Goal: Task Accomplishment & Management: Manage account settings

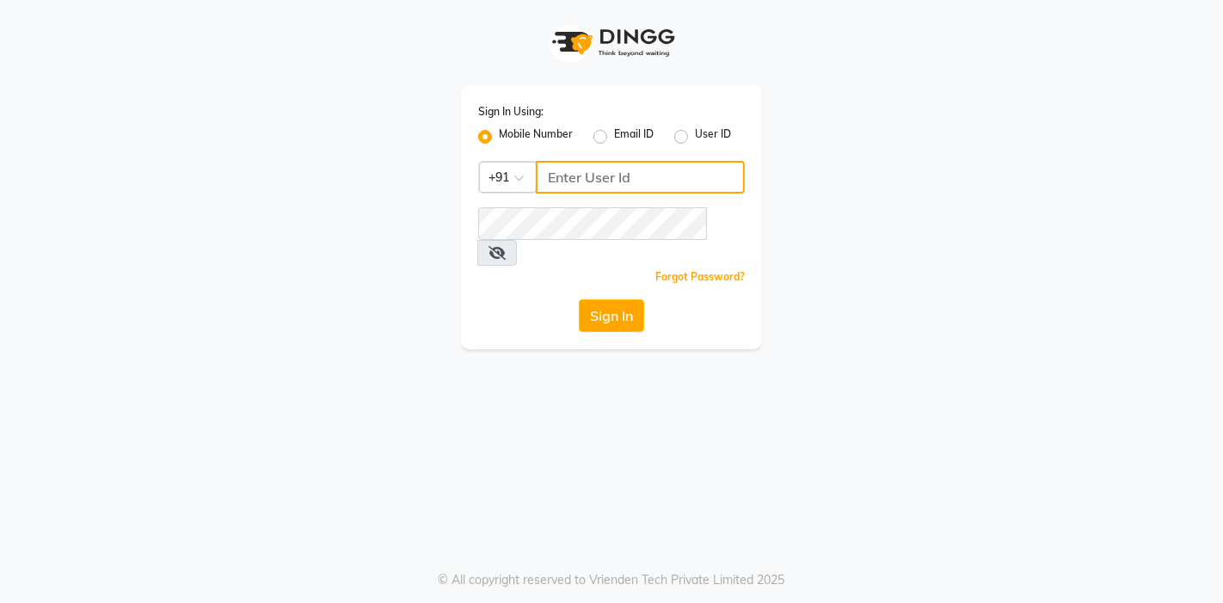
drag, startPoint x: 567, startPoint y: 182, endPoint x: 579, endPoint y: 187, distance: 12.0
click at [567, 182] on input "Username" at bounding box center [640, 177] width 209 height 33
type input "8530529494"
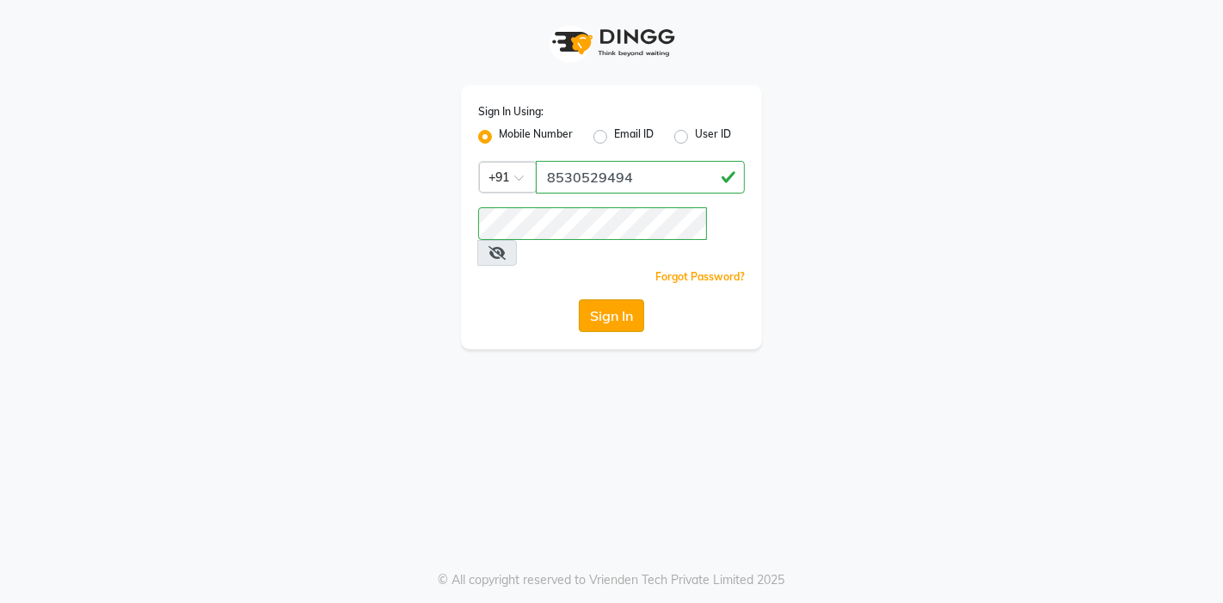
click at [602, 299] on button "Sign In" at bounding box center [611, 315] width 65 height 33
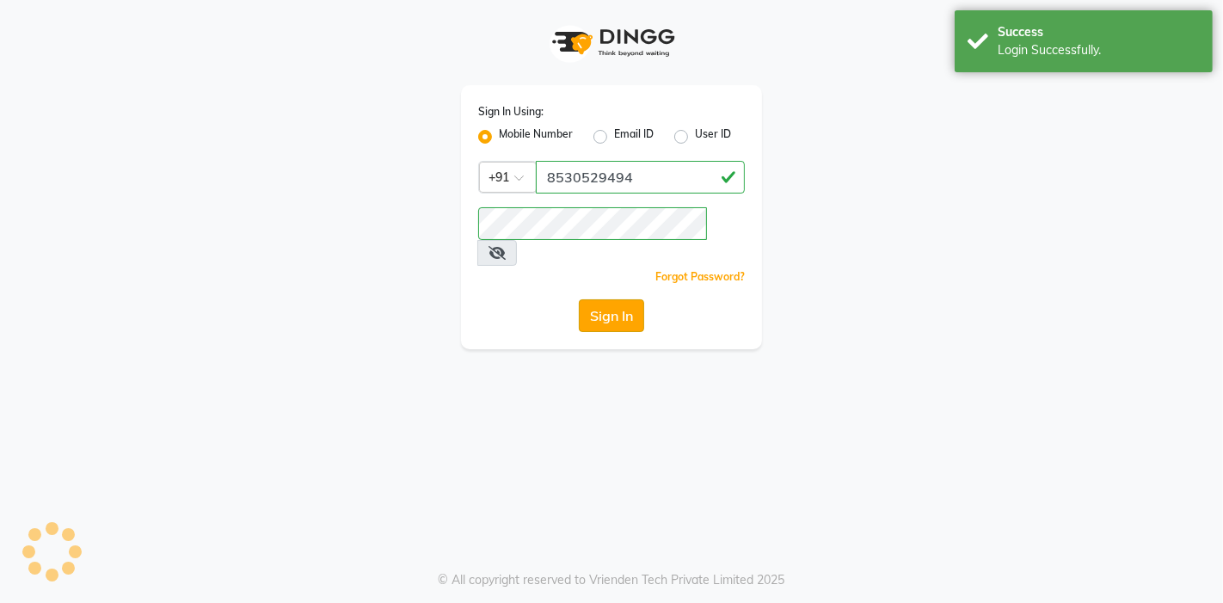
select select "service"
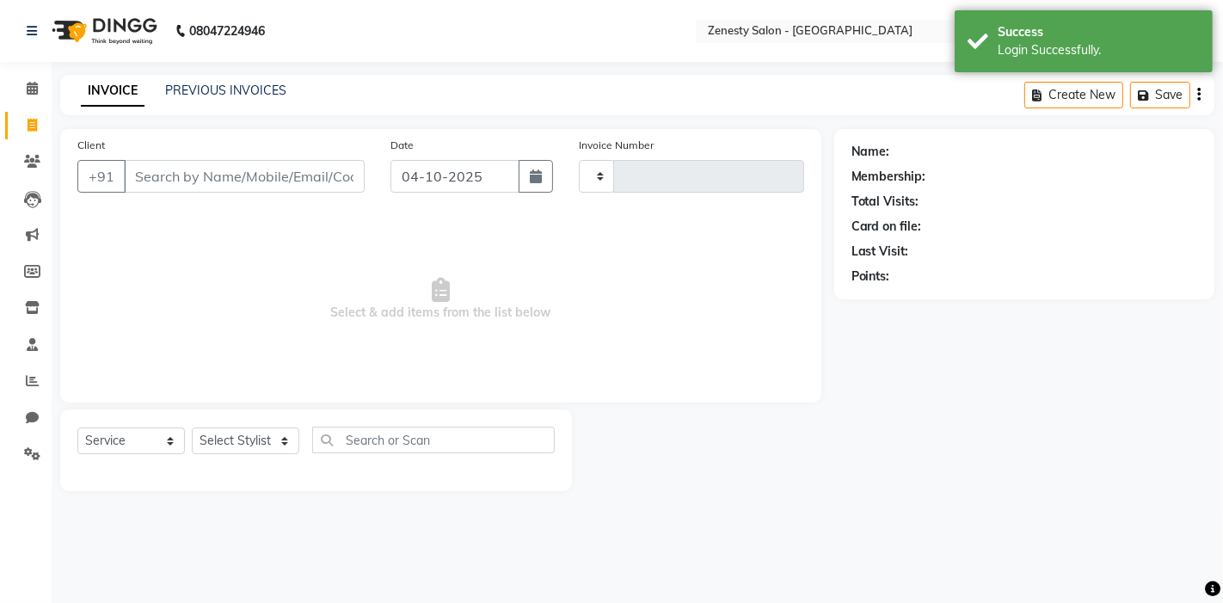
type input "6830"
select select "en"
select select "5713"
click at [213, 89] on link "PREVIOUS INVOICES" at bounding box center [225, 90] width 121 height 15
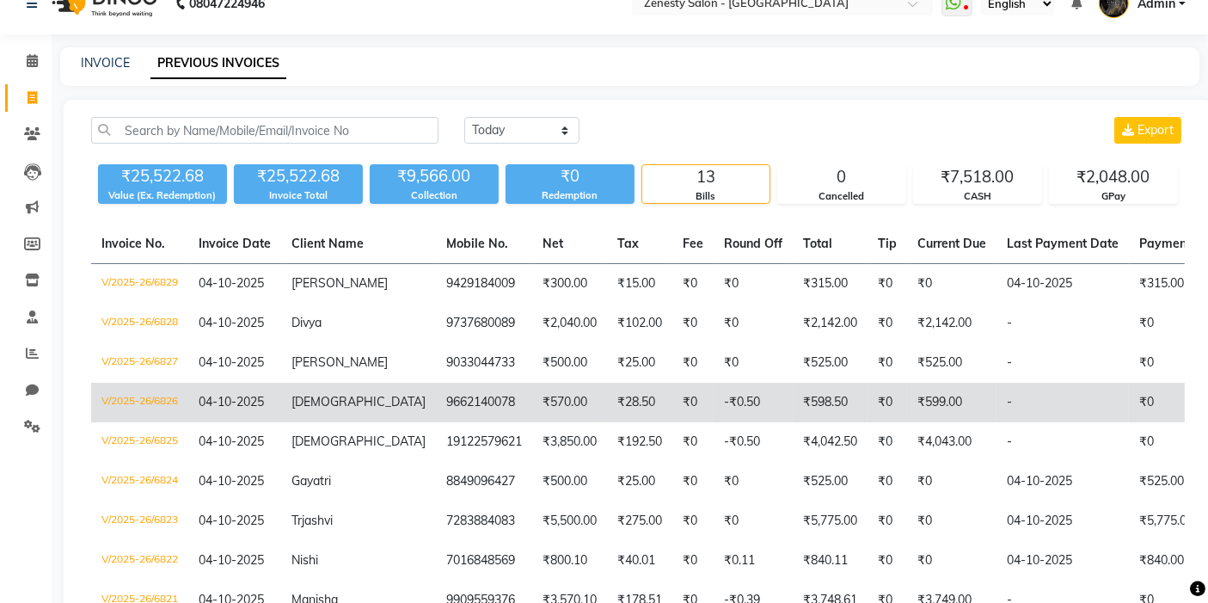
scroll to position [19, 0]
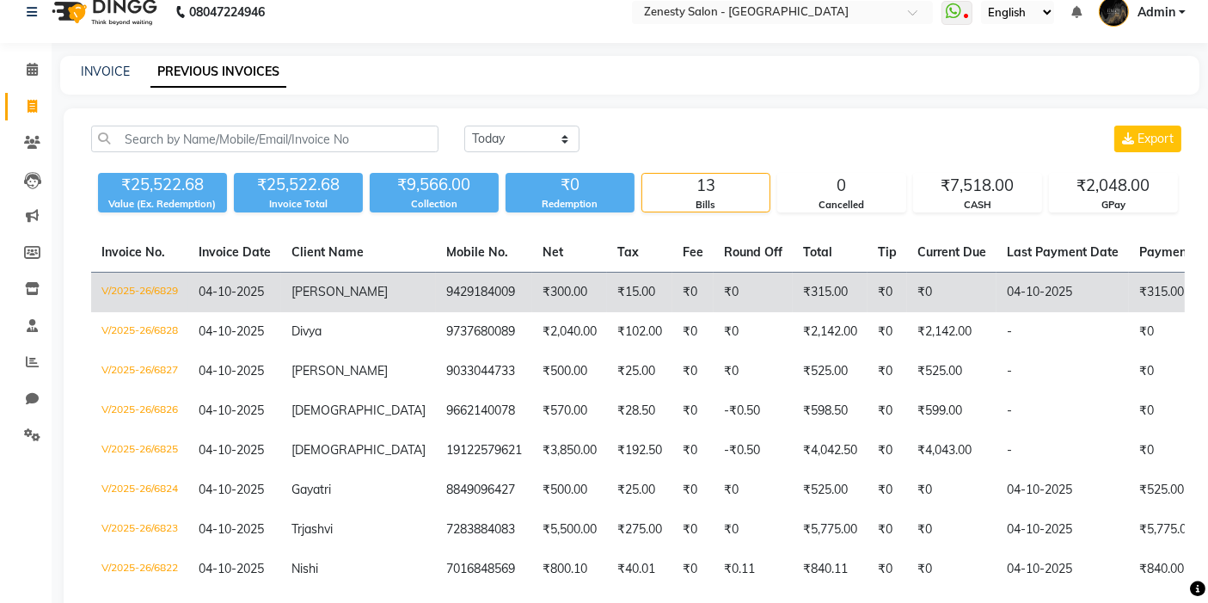
click at [436, 309] on td "9429184009" at bounding box center [484, 293] width 96 height 40
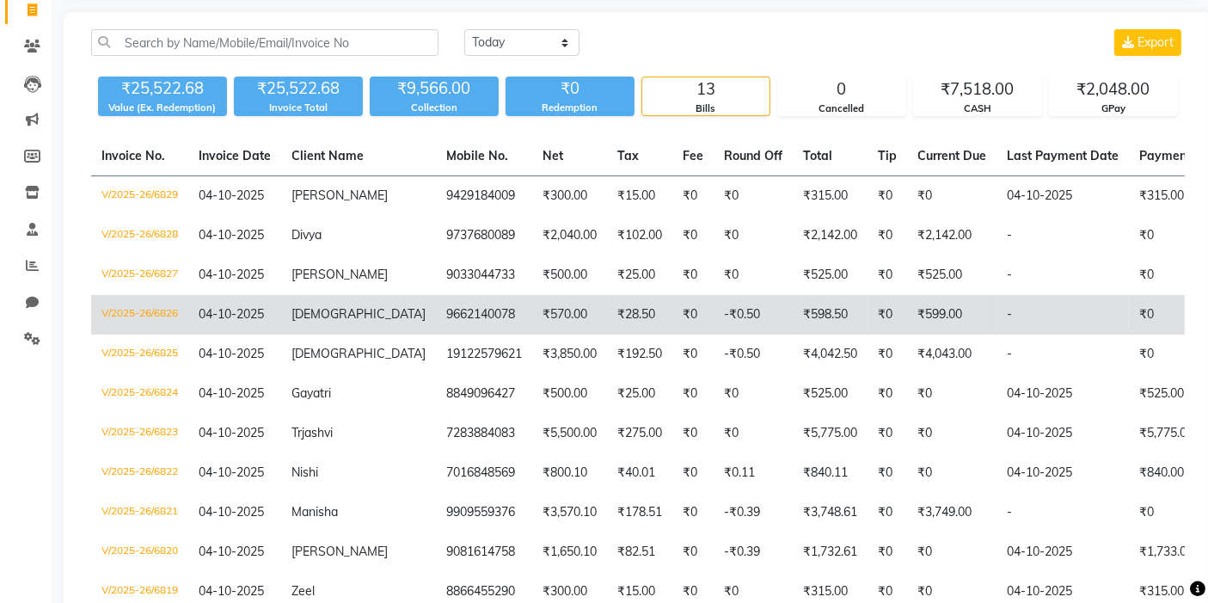
scroll to position [211, 0]
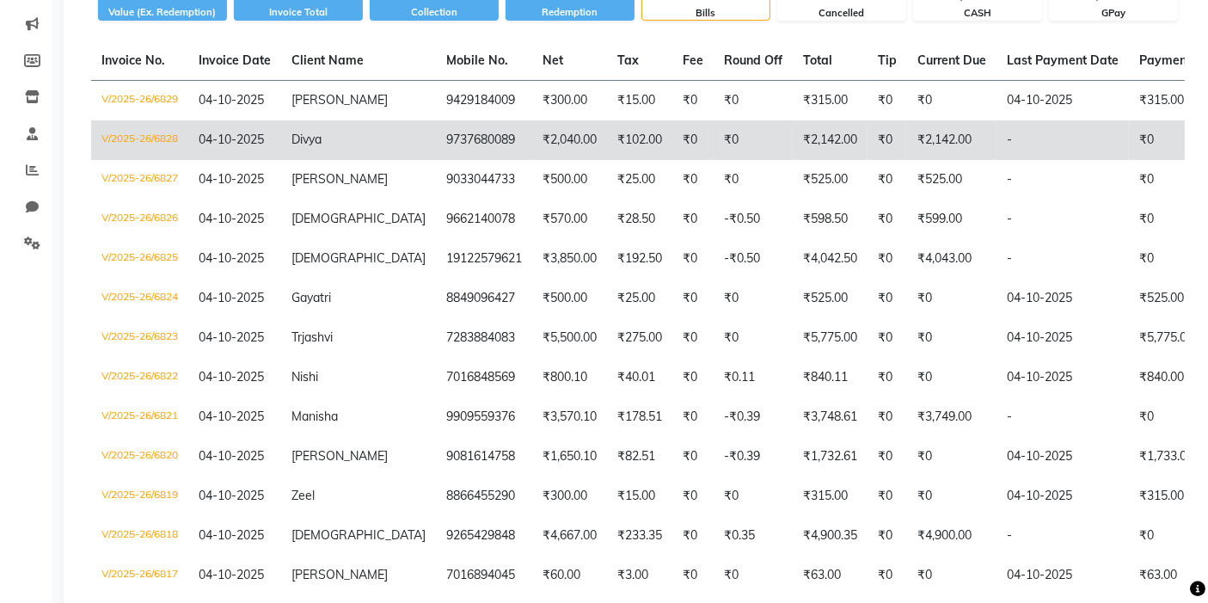
click at [532, 132] on td "₹2,040.00" at bounding box center [569, 140] width 75 height 40
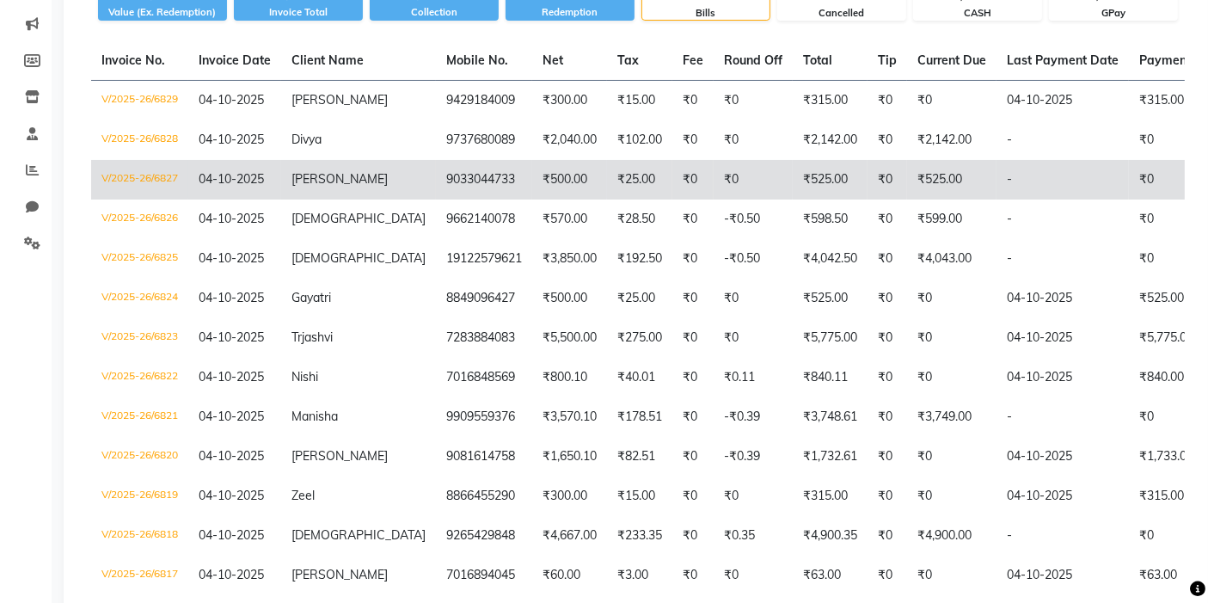
click at [364, 165] on td "Sushma" at bounding box center [358, 180] width 155 height 40
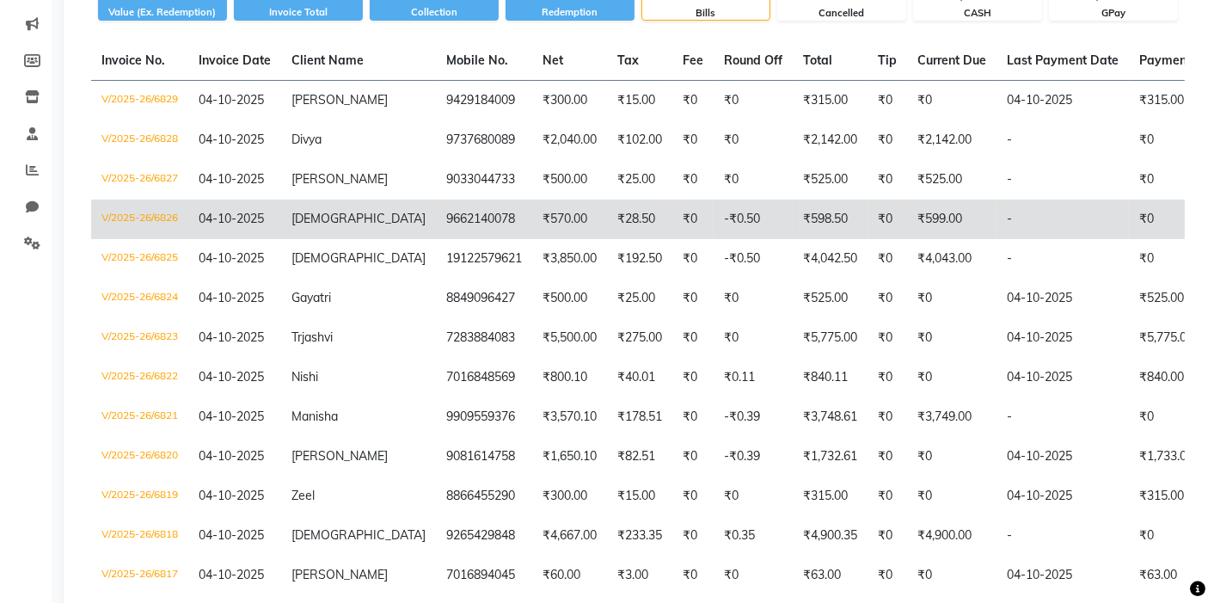
click at [361, 221] on td "[DEMOGRAPHIC_DATA]" at bounding box center [358, 219] width 155 height 40
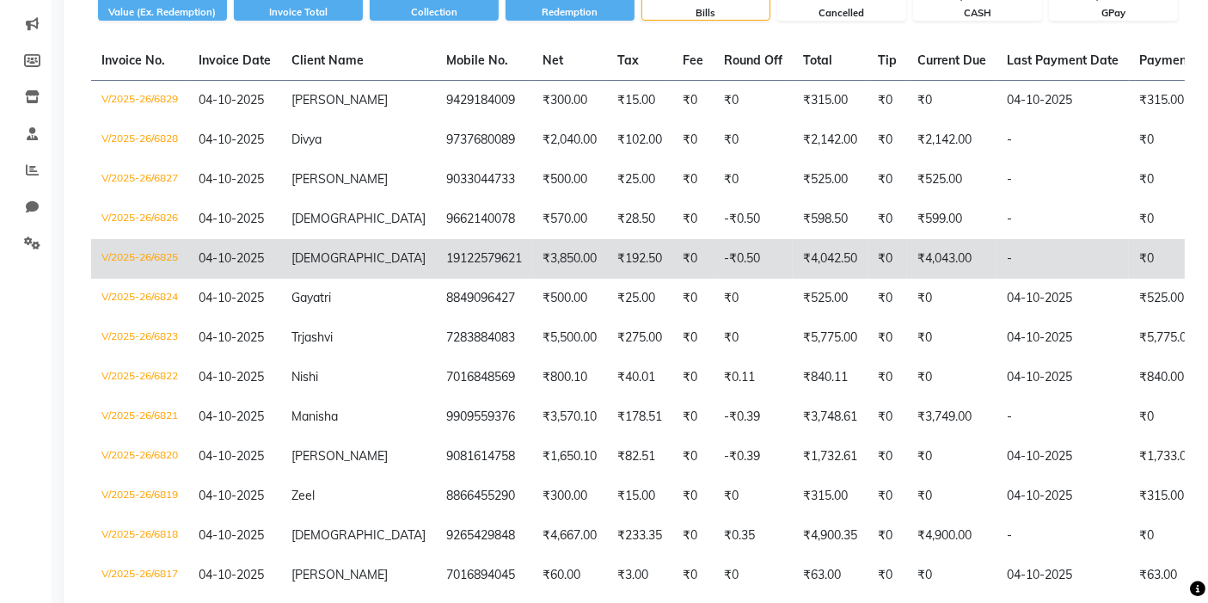
click at [532, 271] on td "₹3,850.00" at bounding box center [569, 259] width 75 height 40
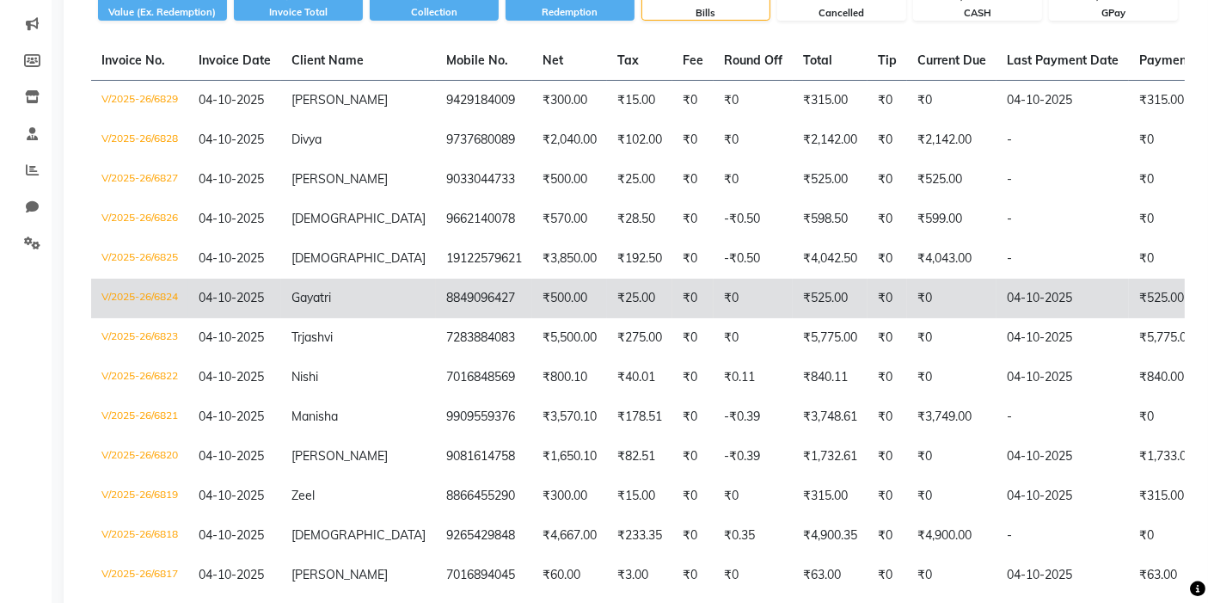
click at [436, 293] on td "8849096427" at bounding box center [484, 299] width 96 height 40
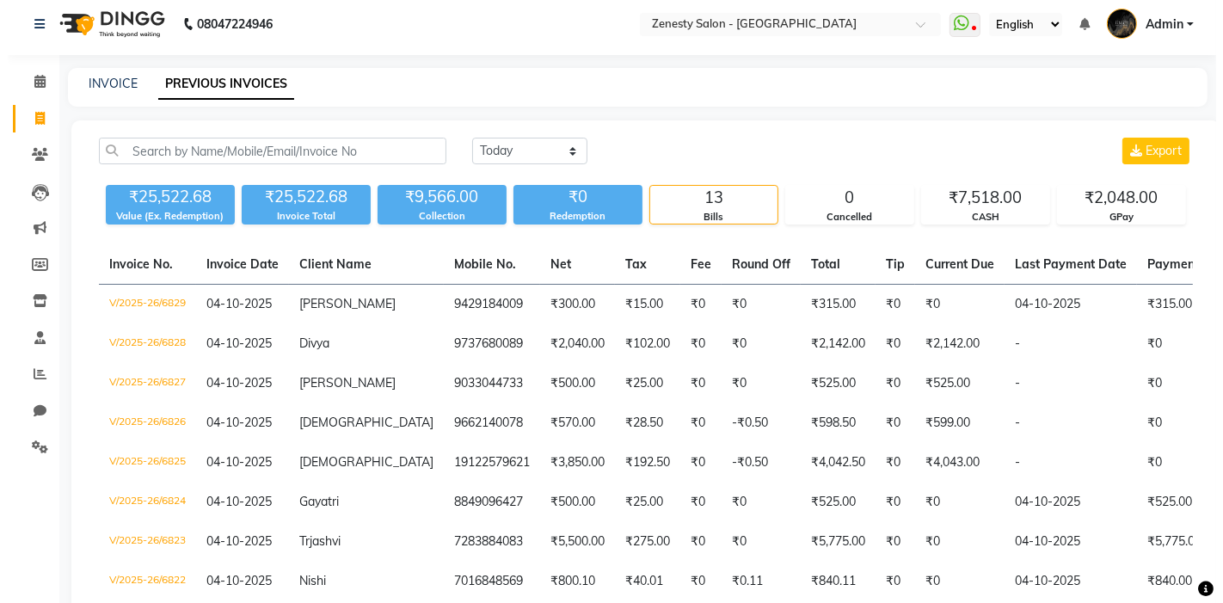
scroll to position [0, 0]
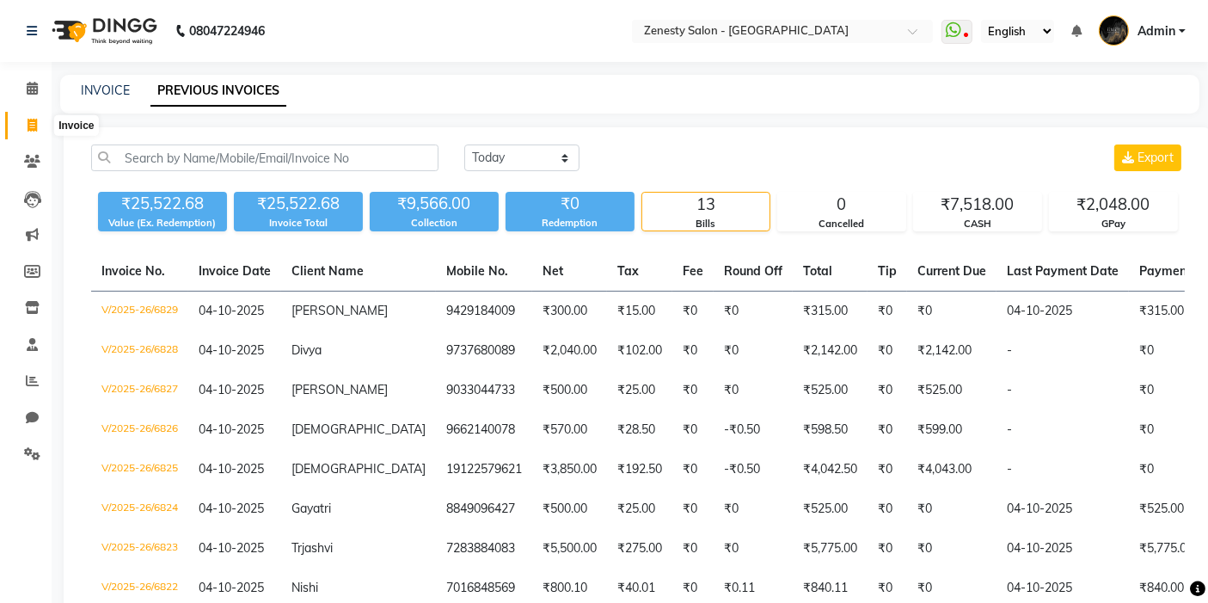
drag, startPoint x: 21, startPoint y: 119, endPoint x: 21, endPoint y: 106, distance: 12.9
click at [21, 119] on span at bounding box center [32, 126] width 30 height 20
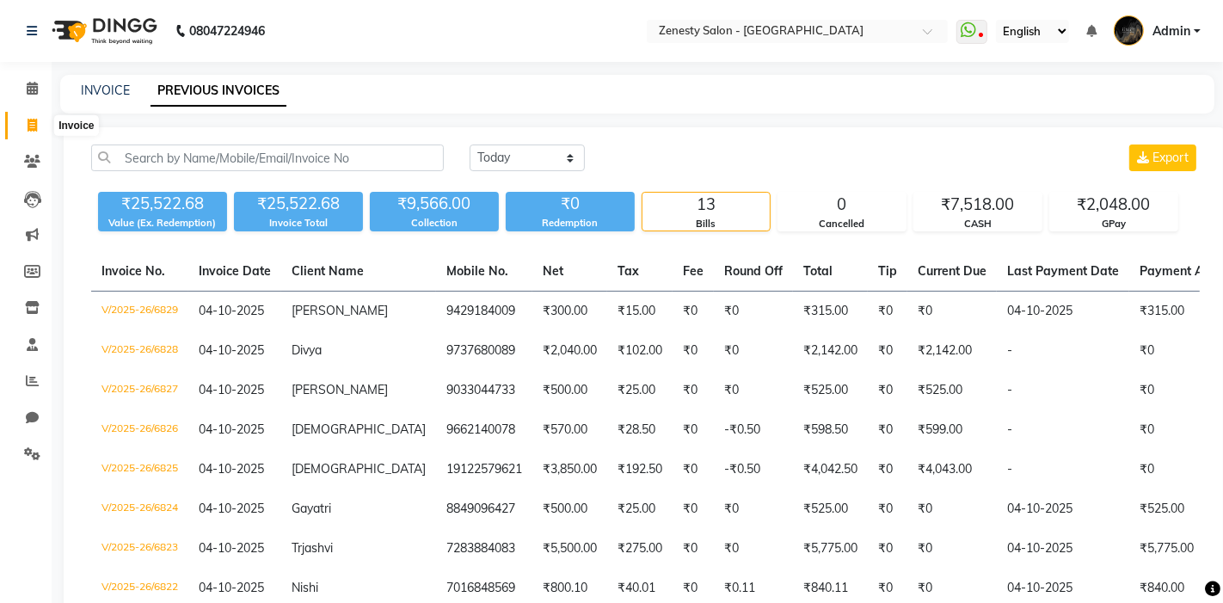
select select "service"
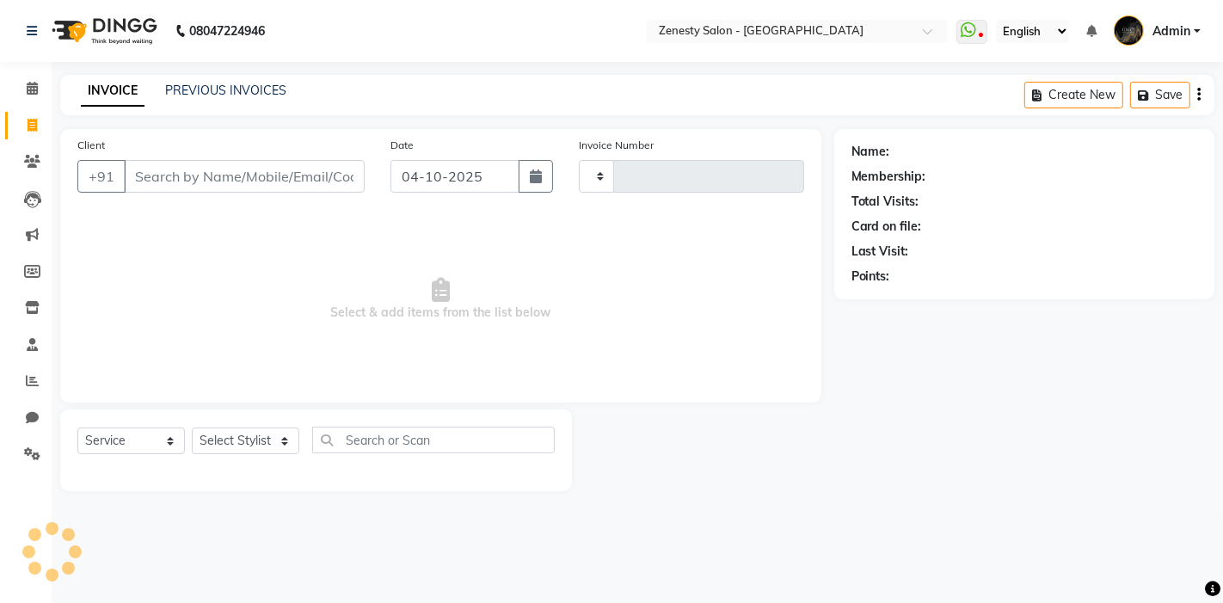
type input "6831"
select select "5713"
click at [28, 92] on icon at bounding box center [32, 88] width 11 height 13
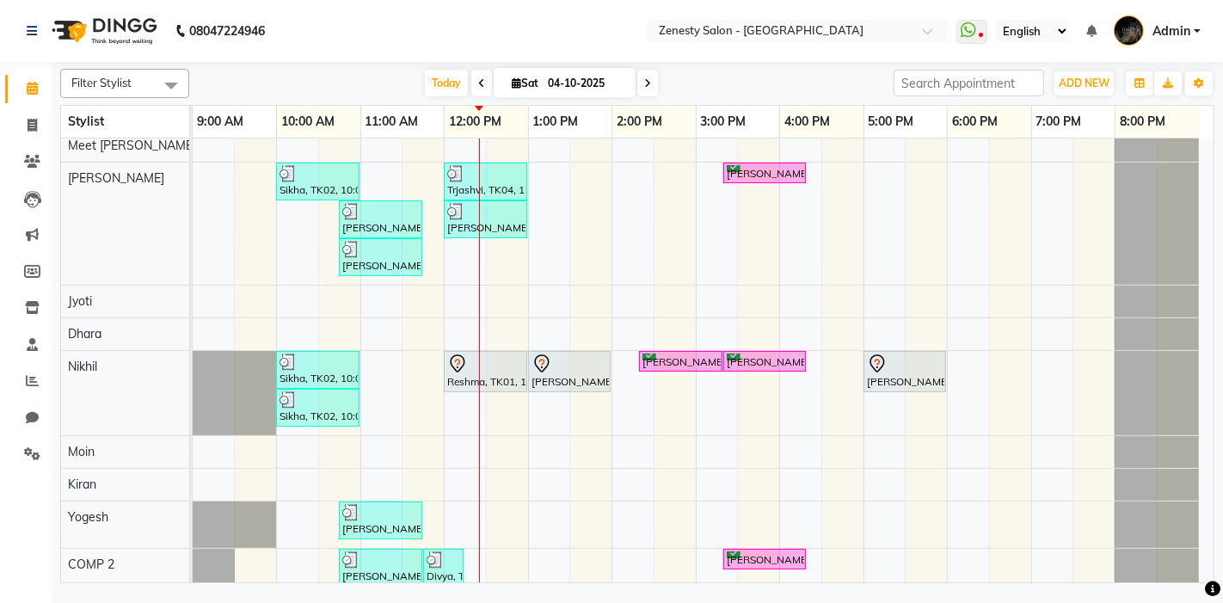
scroll to position [382, 0]
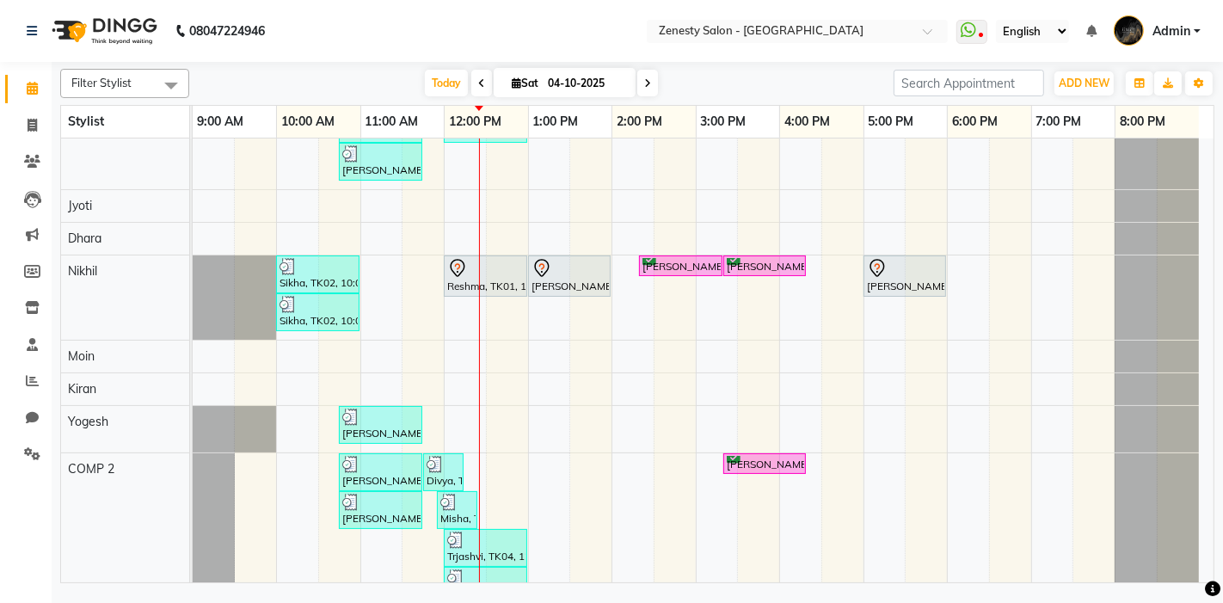
click at [663, 264] on div "Varsha, TK03, 02:20 PM-03:20 PM, HAIRCUT-CREATIVE DIRECTOR" at bounding box center [680, 266] width 80 height 16
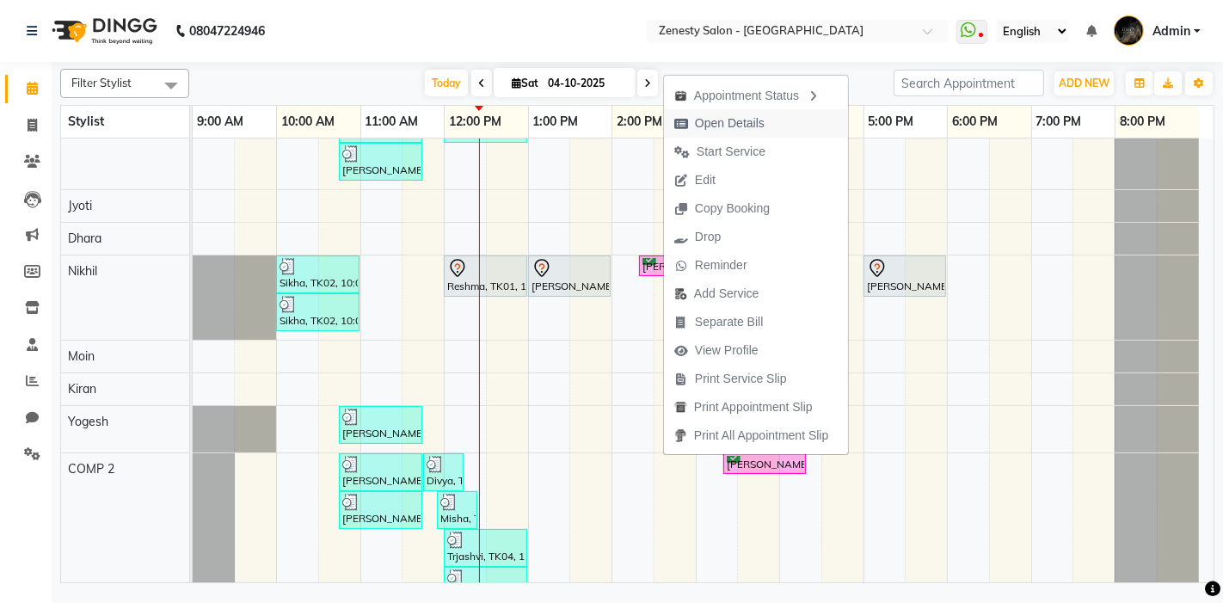
click at [735, 121] on span "Open Details" at bounding box center [730, 123] width 70 height 18
select select "6"
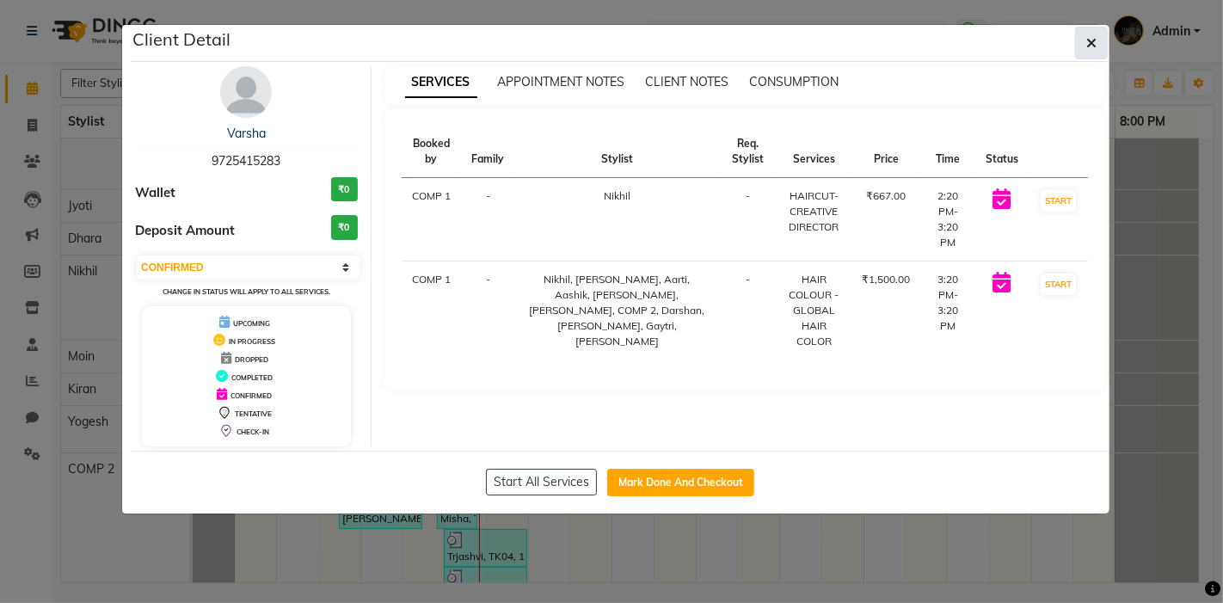
click at [1087, 47] on icon "button" at bounding box center [1091, 43] width 10 height 14
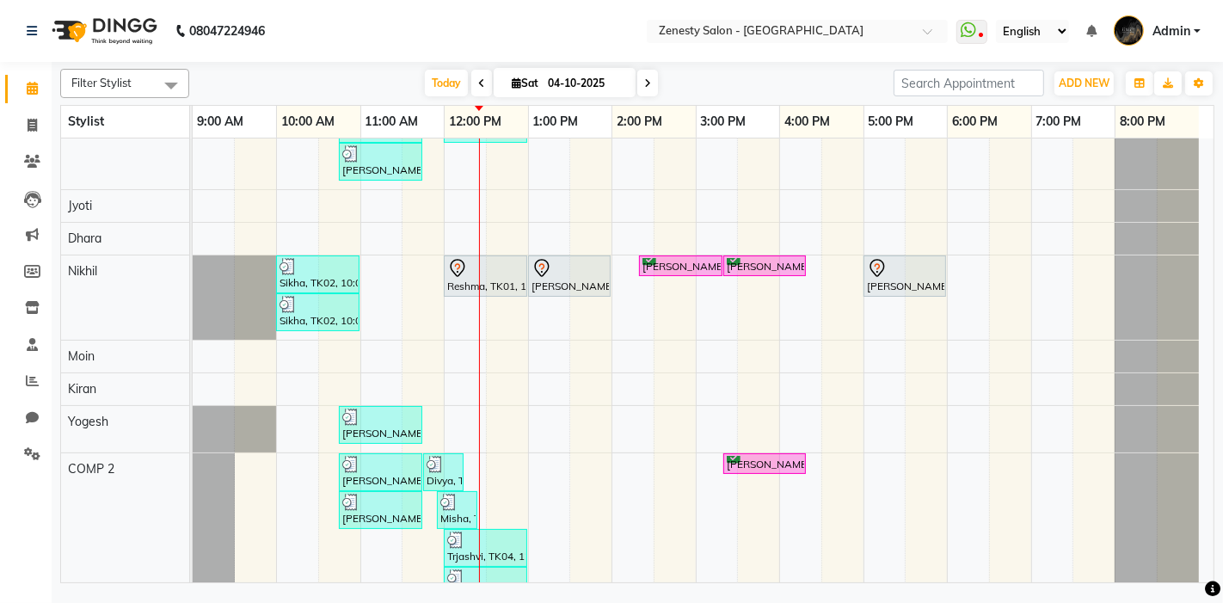
click at [450, 281] on div "Reshma, TK01, 12:00 PM-01:00 PM, HAIRCUT-CREATIVE DIRECTOR" at bounding box center [485, 276] width 80 height 36
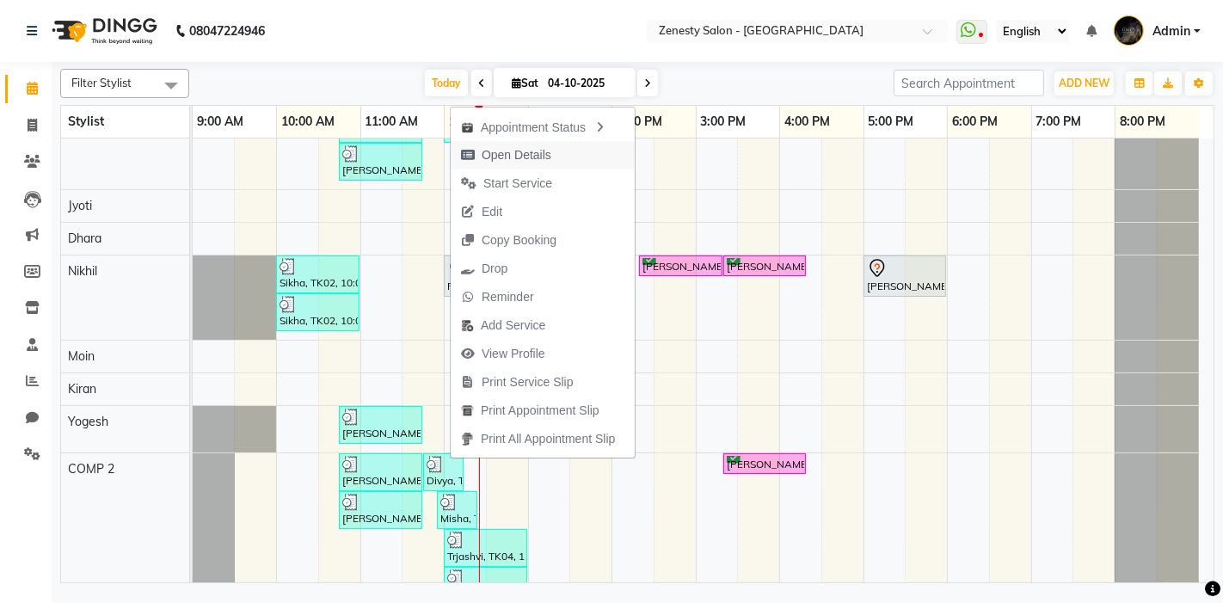
click at [533, 156] on span "Open Details" at bounding box center [516, 155] width 70 height 18
select select "7"
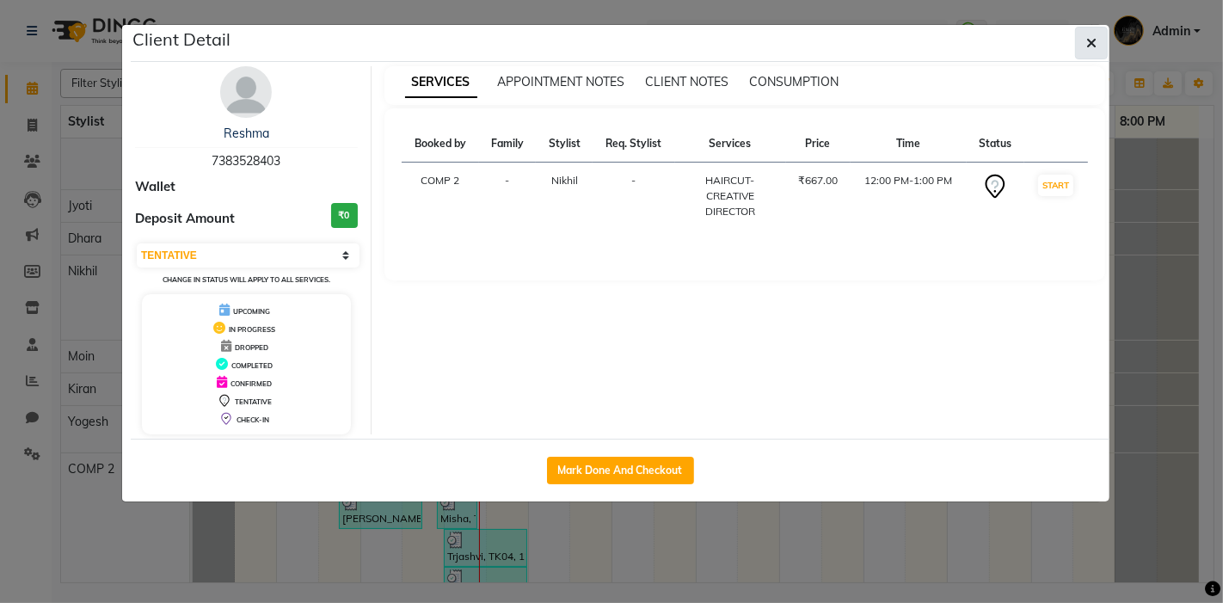
click at [1093, 39] on icon "button" at bounding box center [1091, 43] width 10 height 14
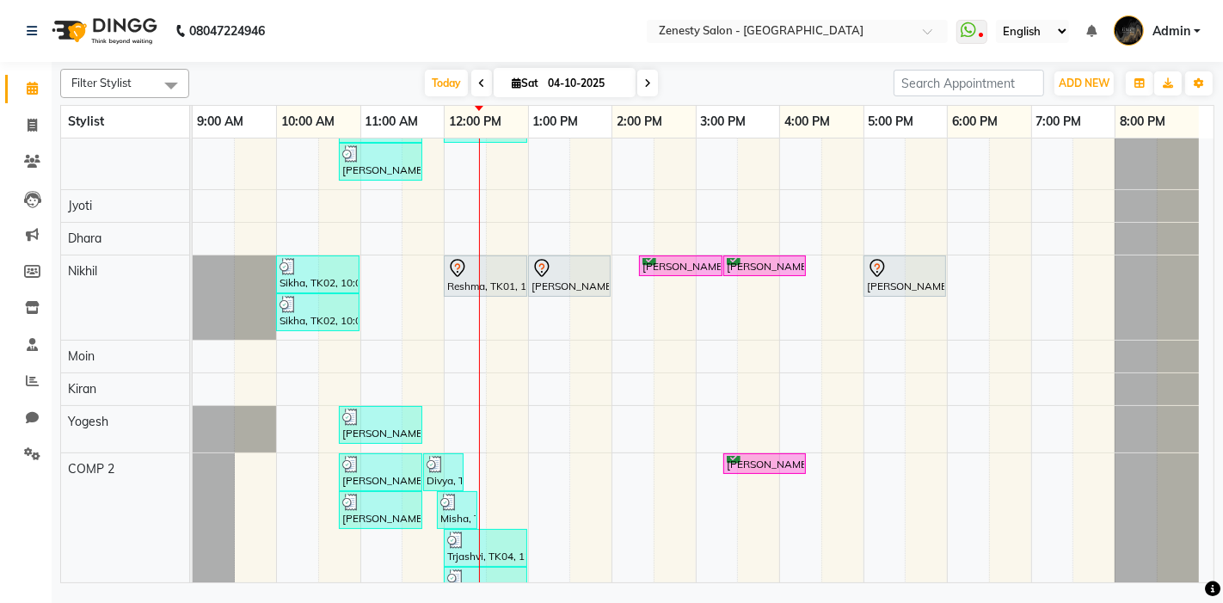
click at [573, 267] on div at bounding box center [569, 268] width 76 height 21
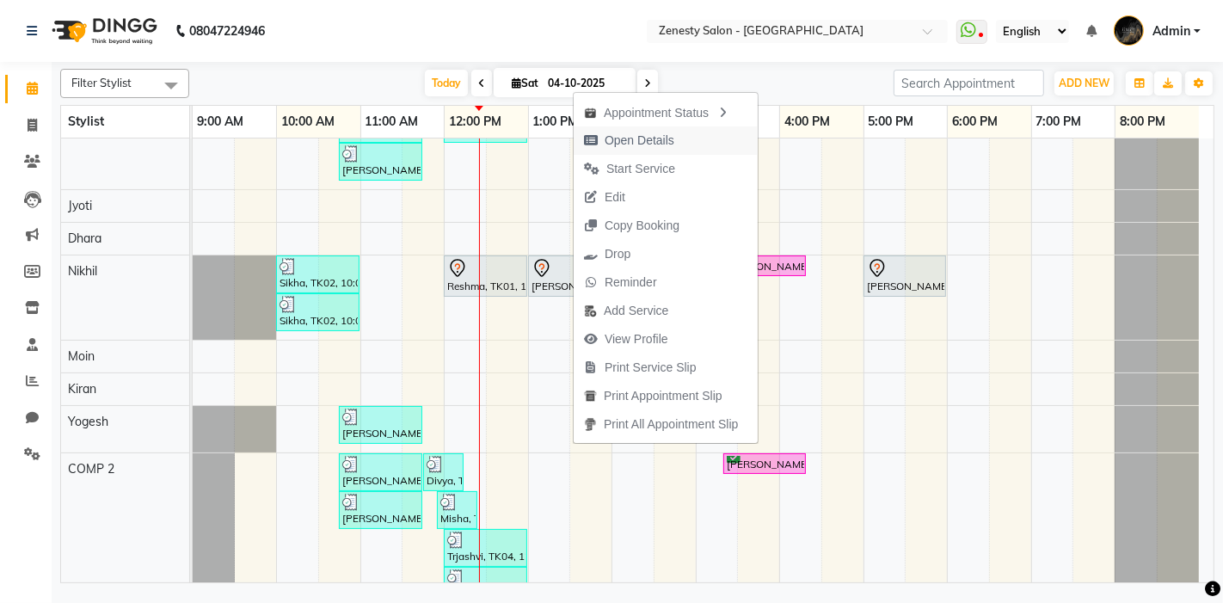
click at [640, 136] on span "Open Details" at bounding box center [639, 141] width 70 height 18
select select "7"
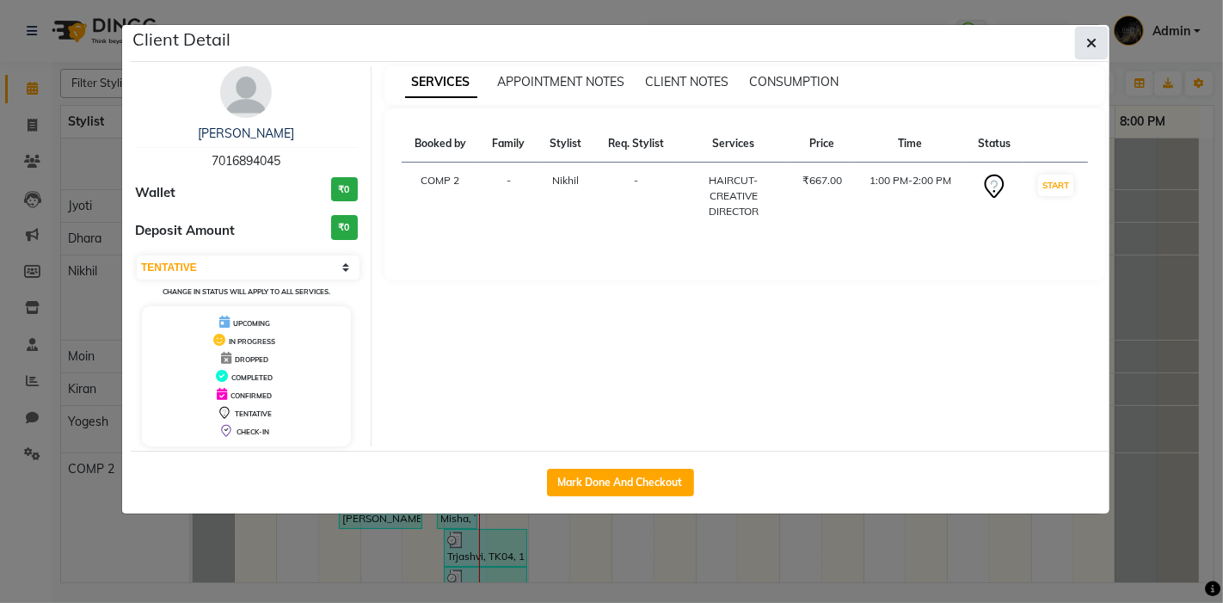
click at [1097, 42] on button "button" at bounding box center [1091, 43] width 33 height 33
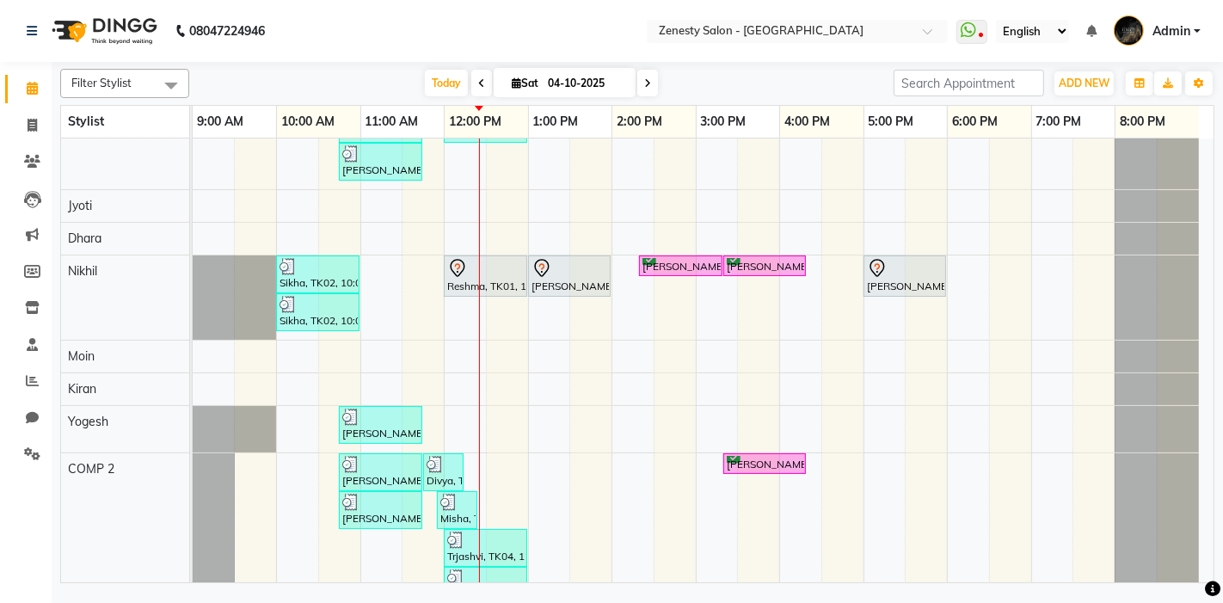
click at [896, 279] on div "Kinnari, TK16, 05:00 PM-06:00 PM, HAIRCUT-CREATIVE DIRECTOR" at bounding box center [904, 276] width 79 height 36
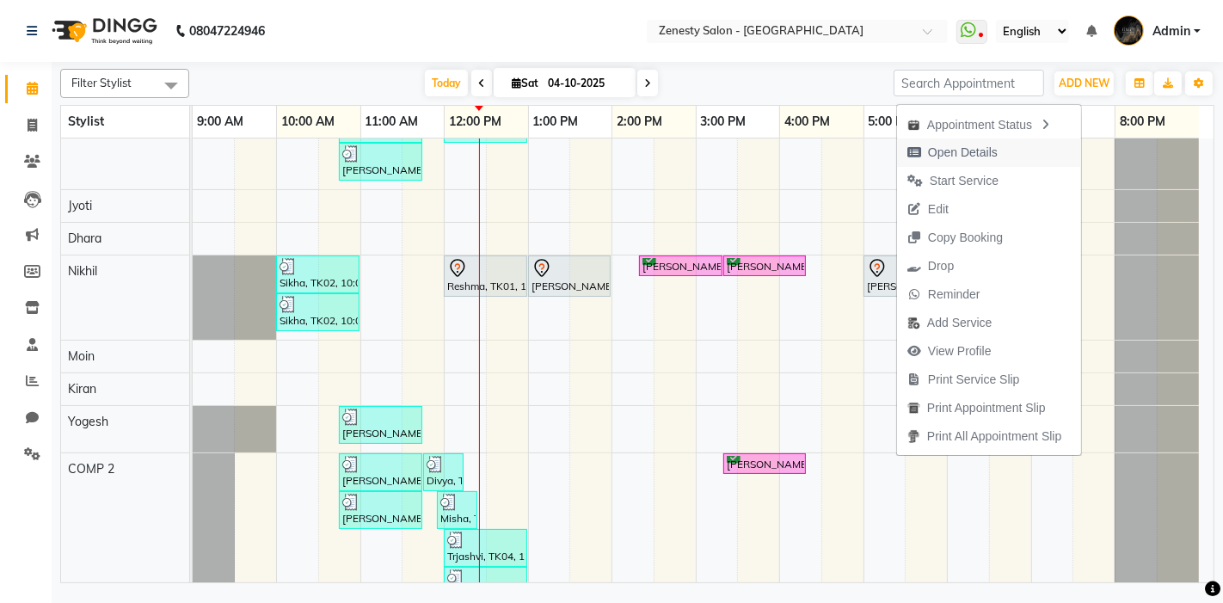
click at [982, 163] on span "Open Details" at bounding box center [952, 152] width 111 height 28
select select "7"
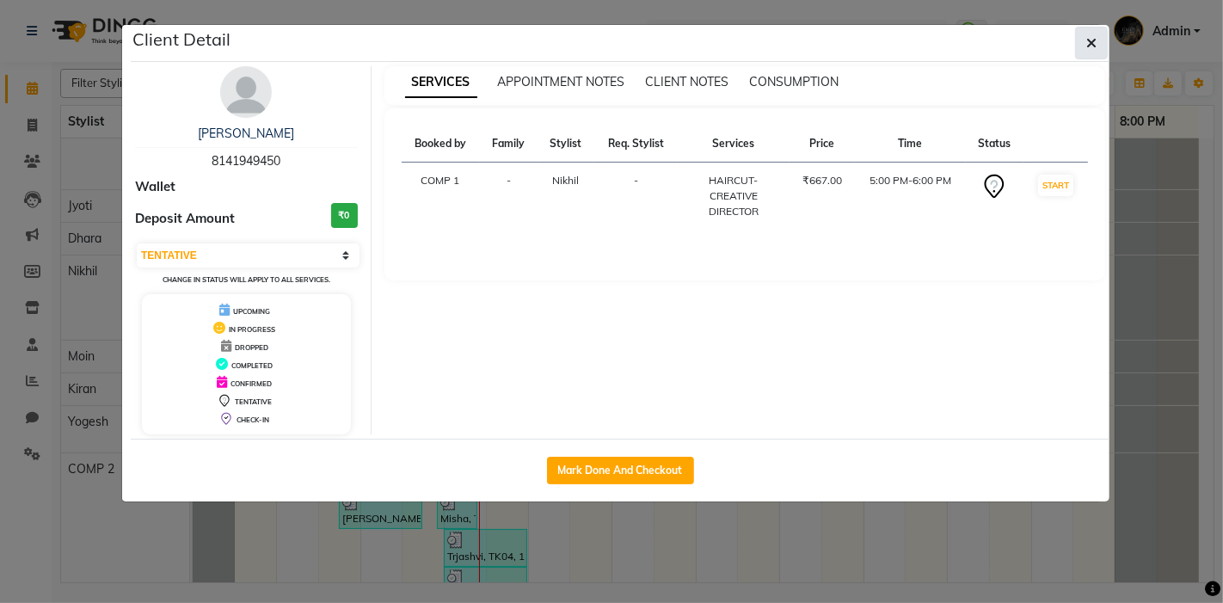
click at [1093, 44] on icon "button" at bounding box center [1091, 43] width 10 height 14
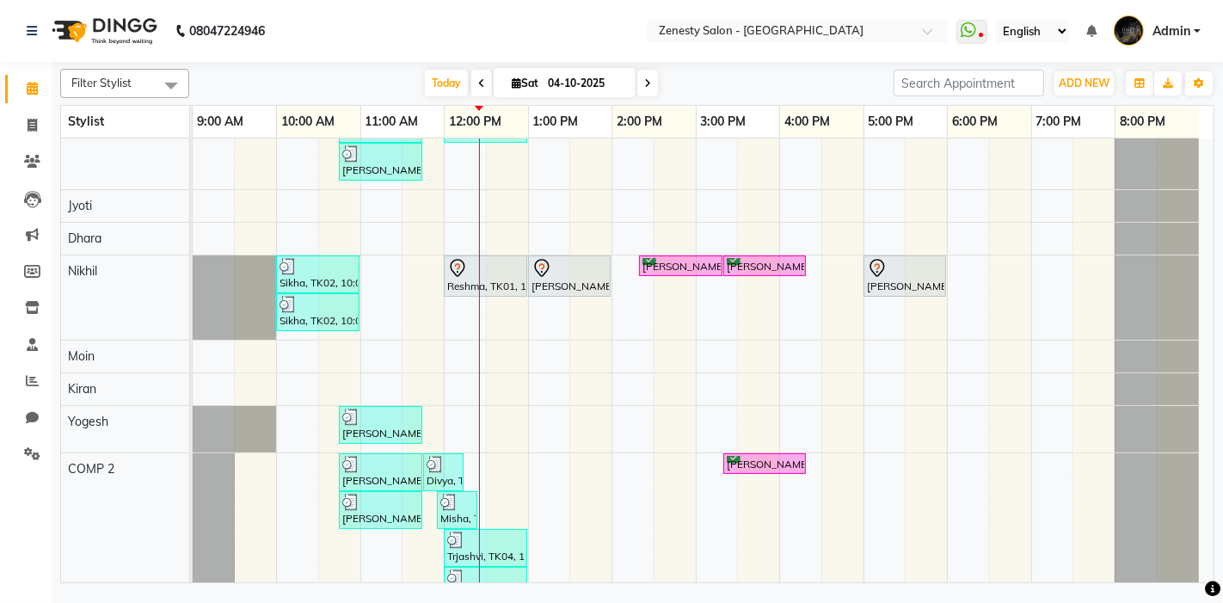
click at [327, 267] on div at bounding box center [317, 266] width 77 height 17
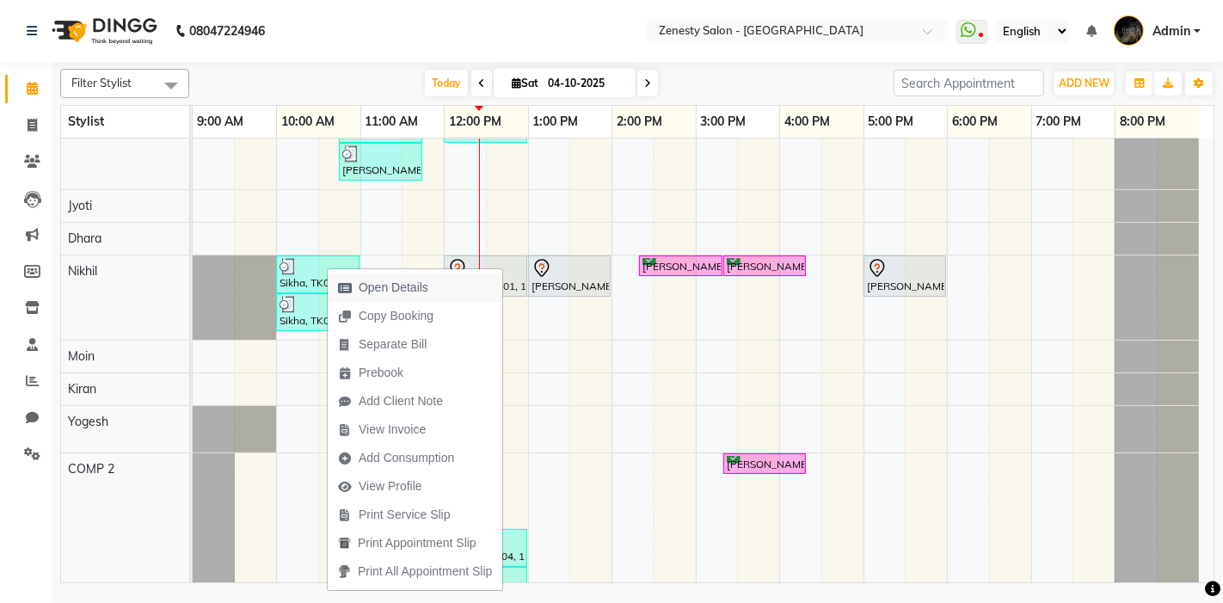
click at [388, 296] on span "Open Details" at bounding box center [393, 288] width 70 height 18
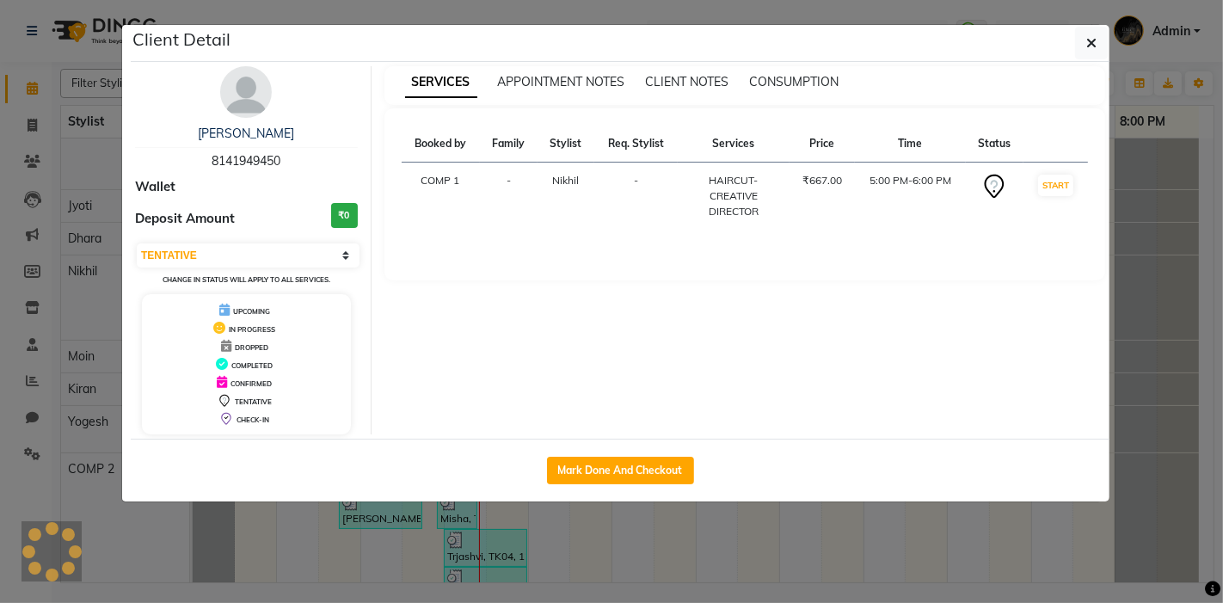
select select "3"
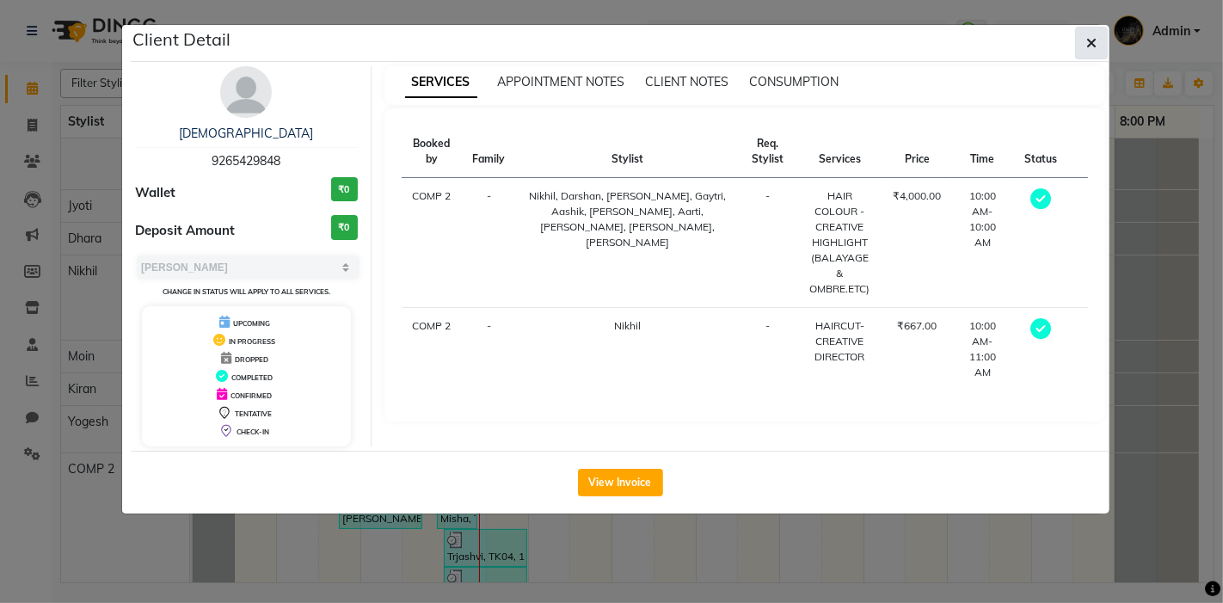
click at [1089, 46] on icon "button" at bounding box center [1091, 43] width 10 height 14
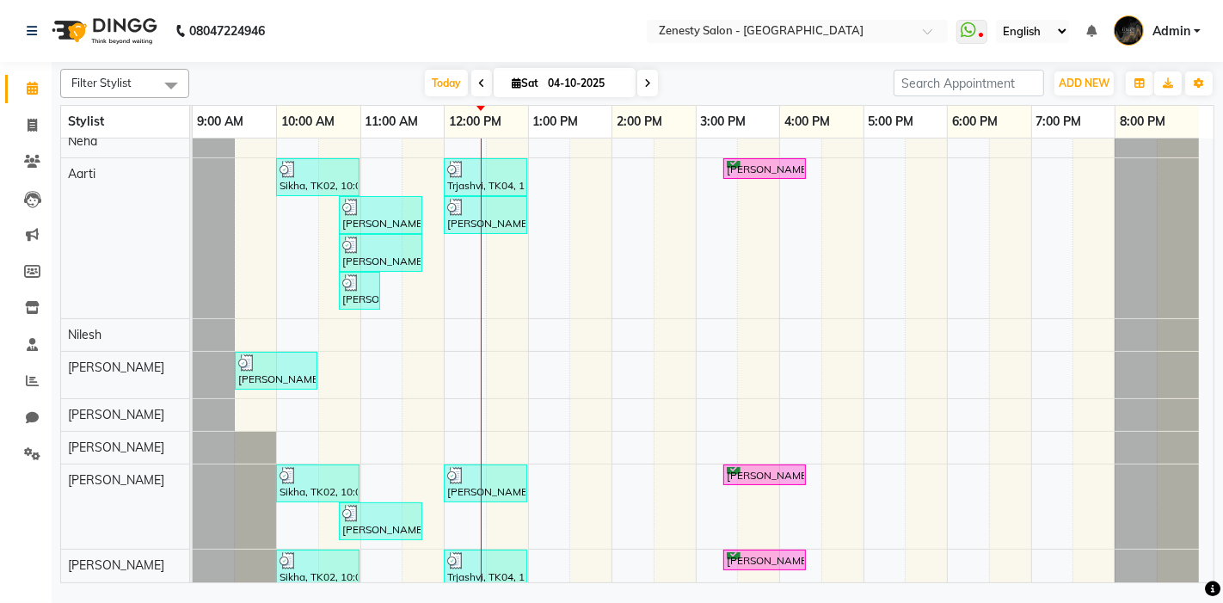
scroll to position [0, 0]
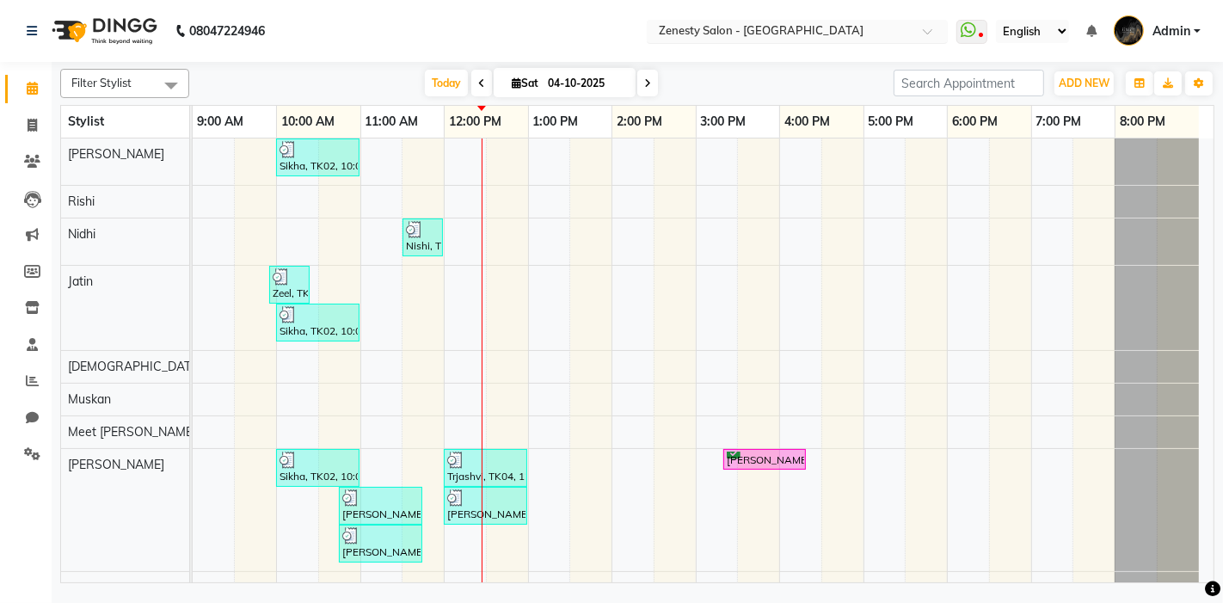
click at [677, 28] on input "text" at bounding box center [779, 32] width 249 height 17
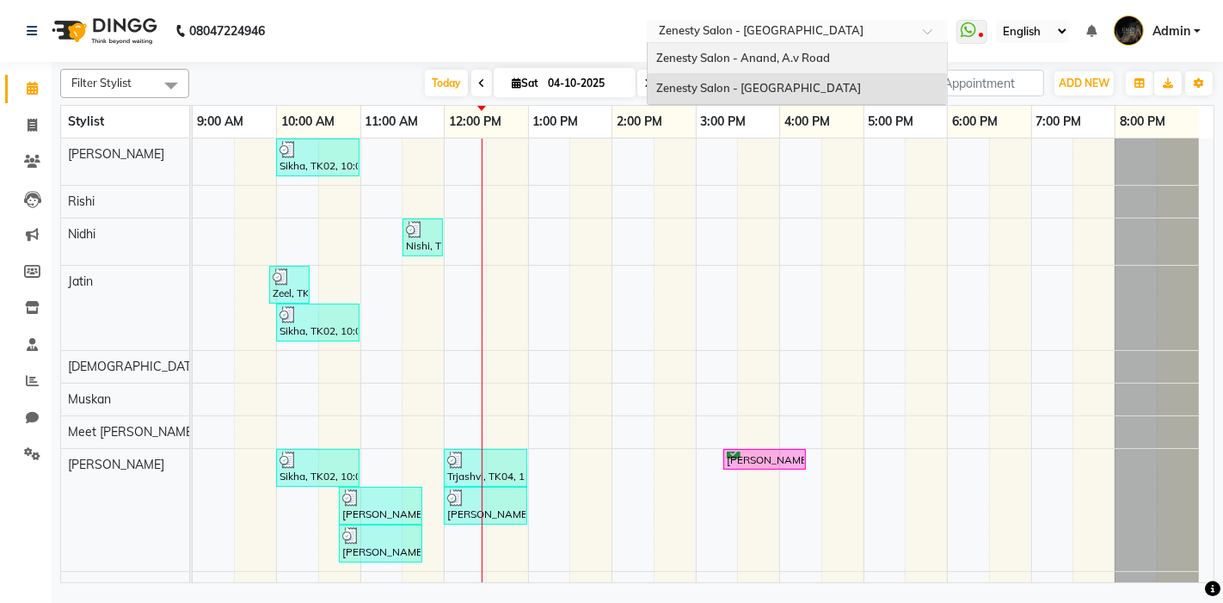
drag, startPoint x: 688, startPoint y: 63, endPoint x: 672, endPoint y: 84, distance: 26.5
click at [688, 62] on span "Zenesty Salon - Anand, A.v Road" at bounding box center [743, 58] width 174 height 14
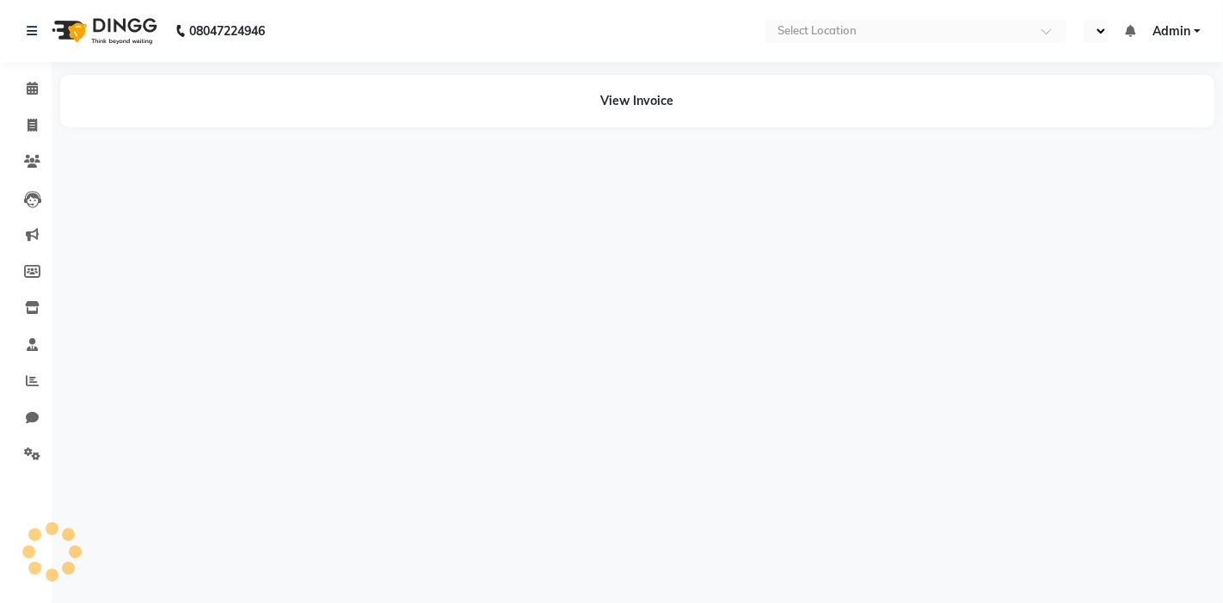
select select "en"
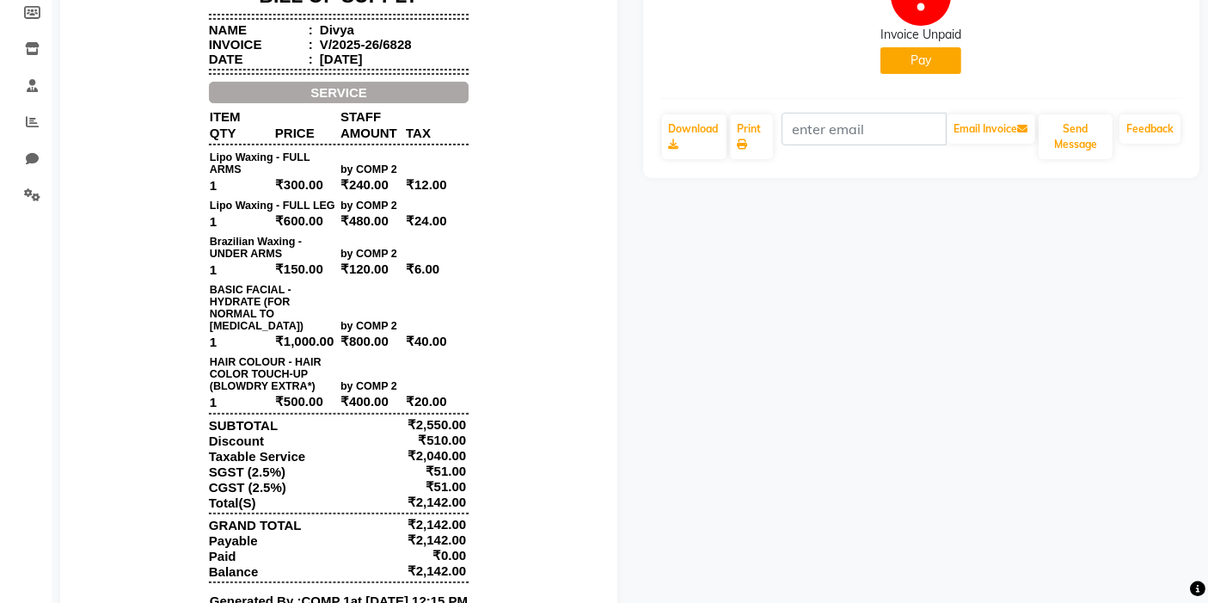
scroll to position [286, 0]
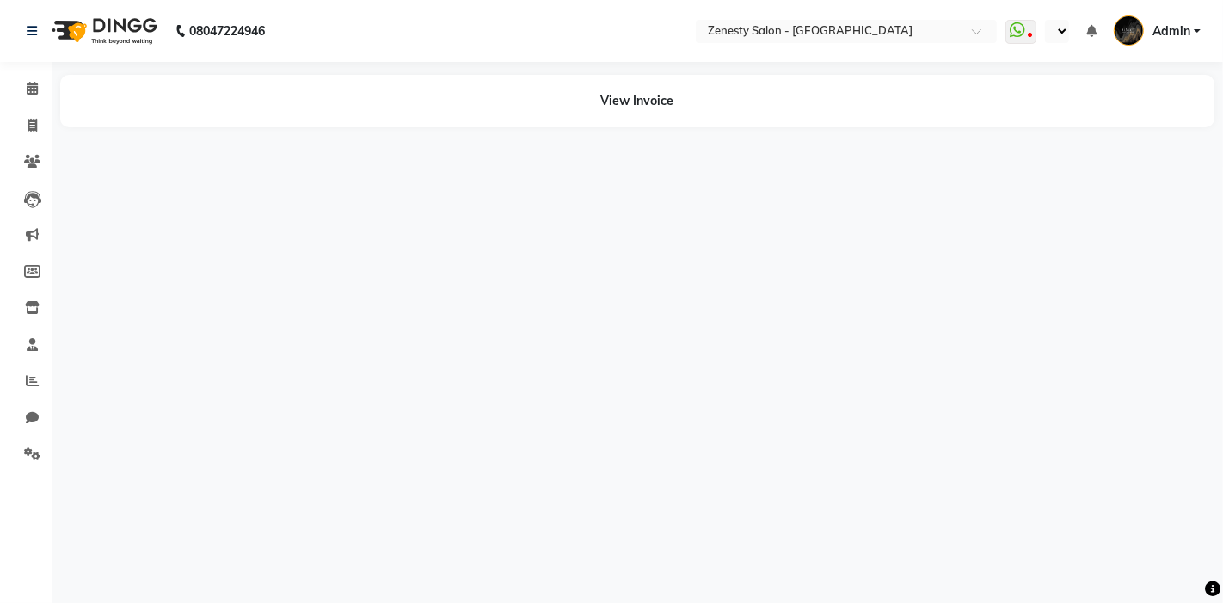
select select "en"
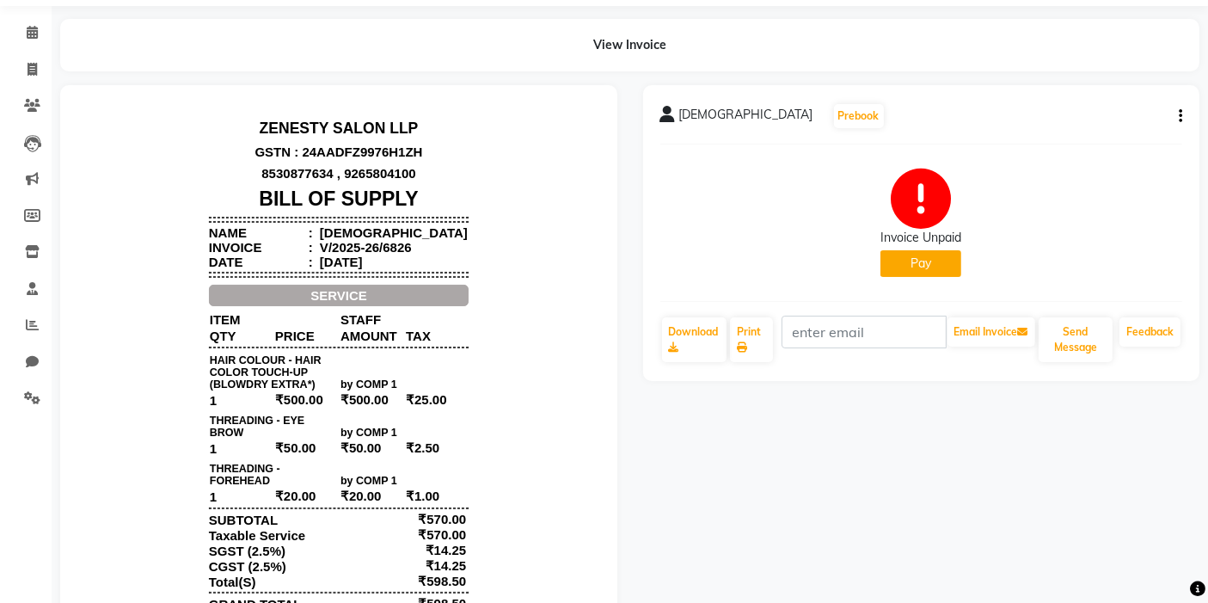
scroll to position [95, 0]
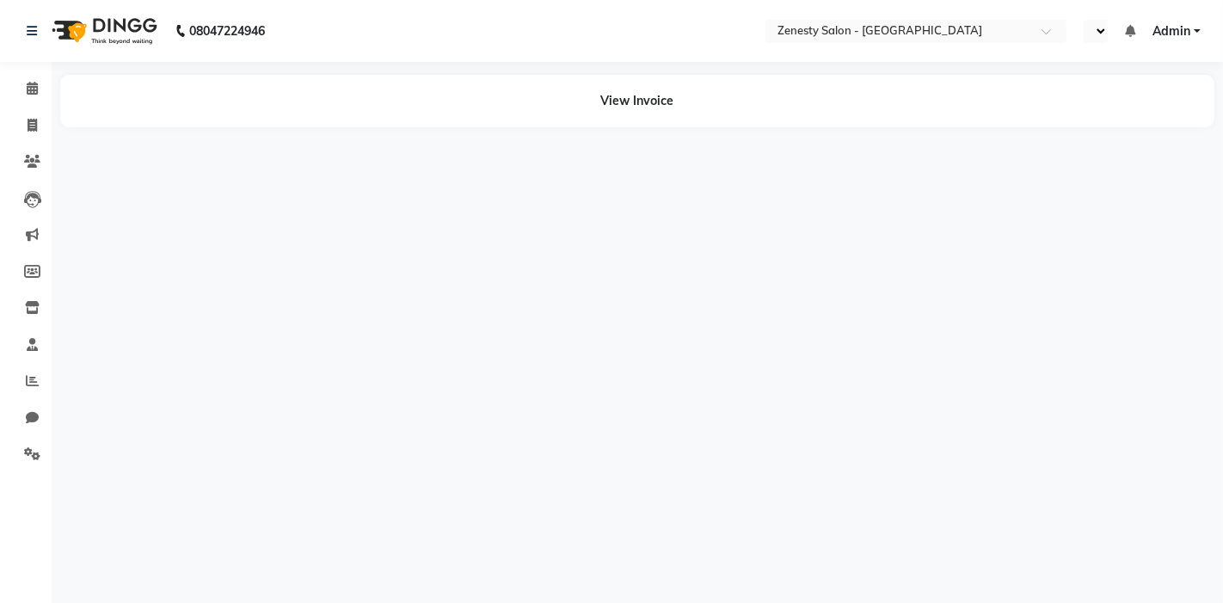
select select "en"
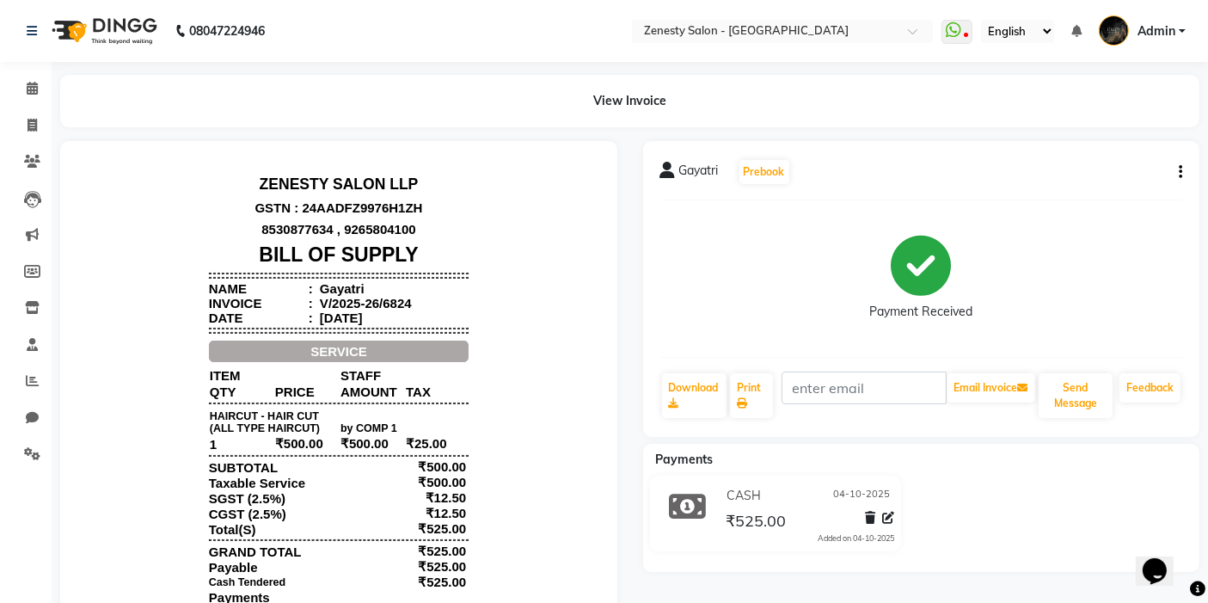
scroll to position [14, 0]
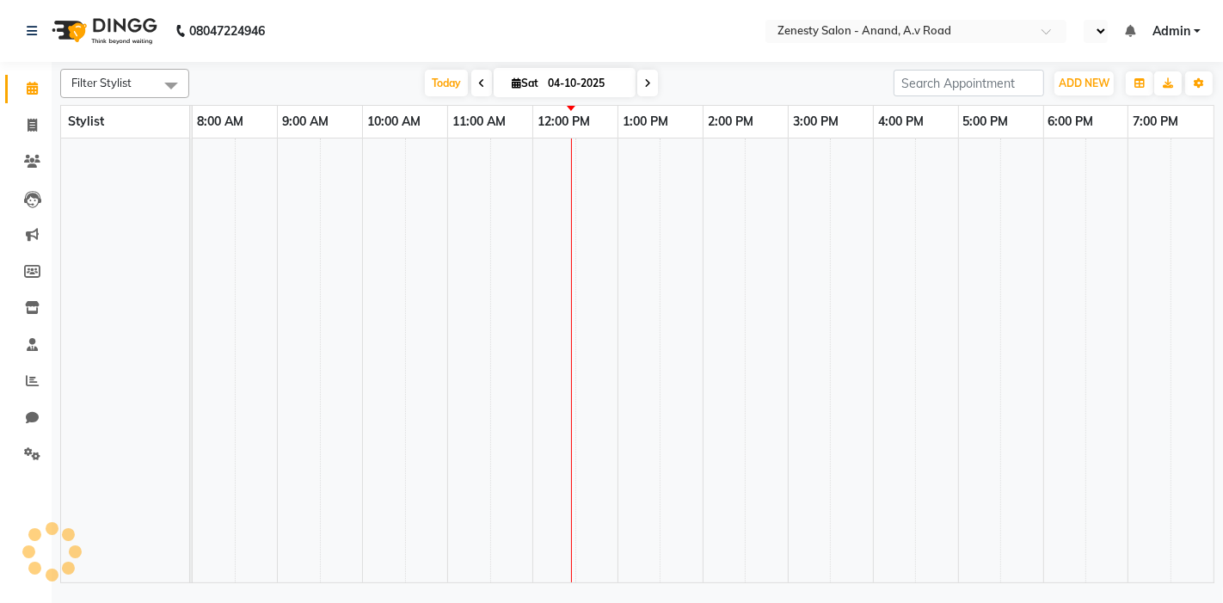
select select "en"
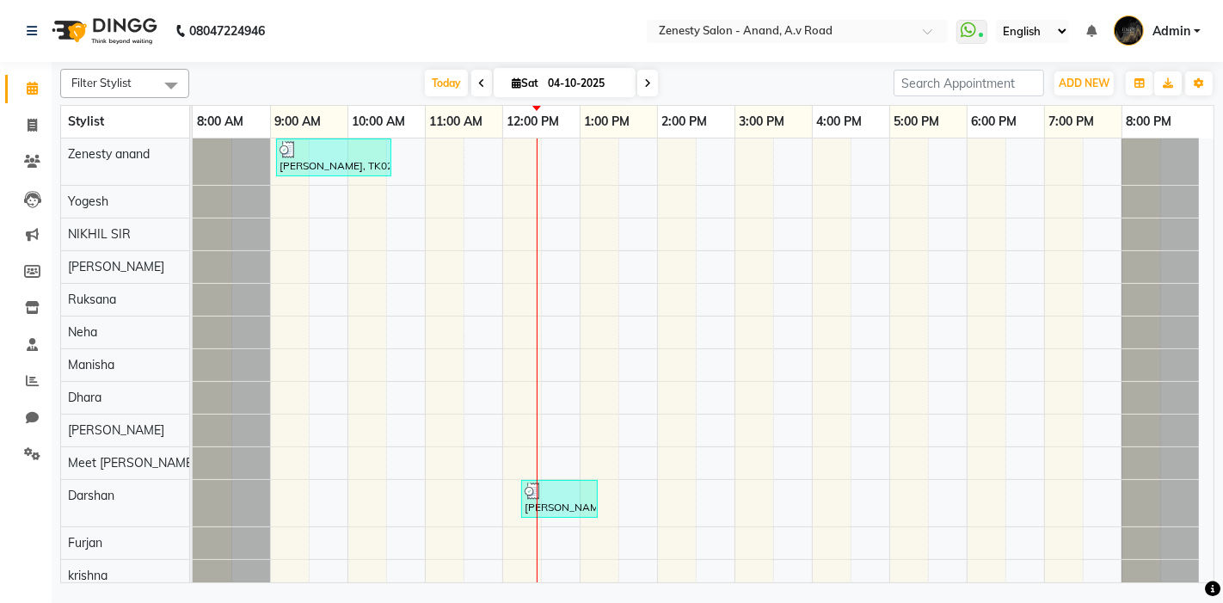
click at [335, 162] on div "Janki Rabari, TK02, 09:05 AM-10:35 AM, STYLING - IRONING (WAIST LENGTH),CLEAN-U…" at bounding box center [334, 157] width 112 height 33
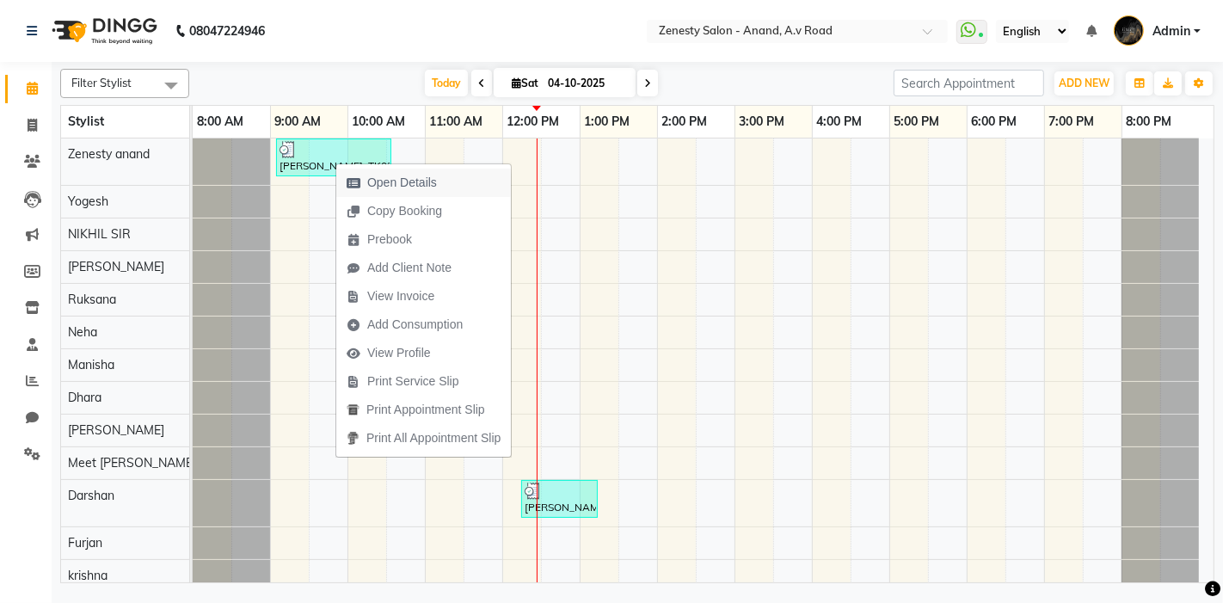
click at [368, 174] on span "Open Details" at bounding box center [402, 183] width 70 height 18
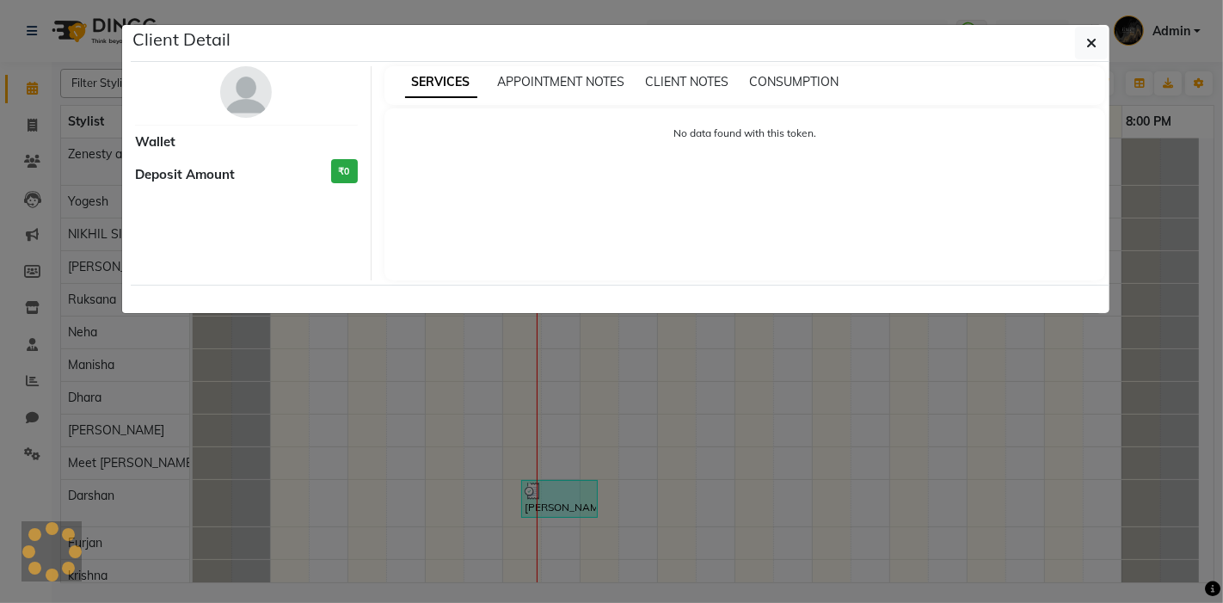
select select "3"
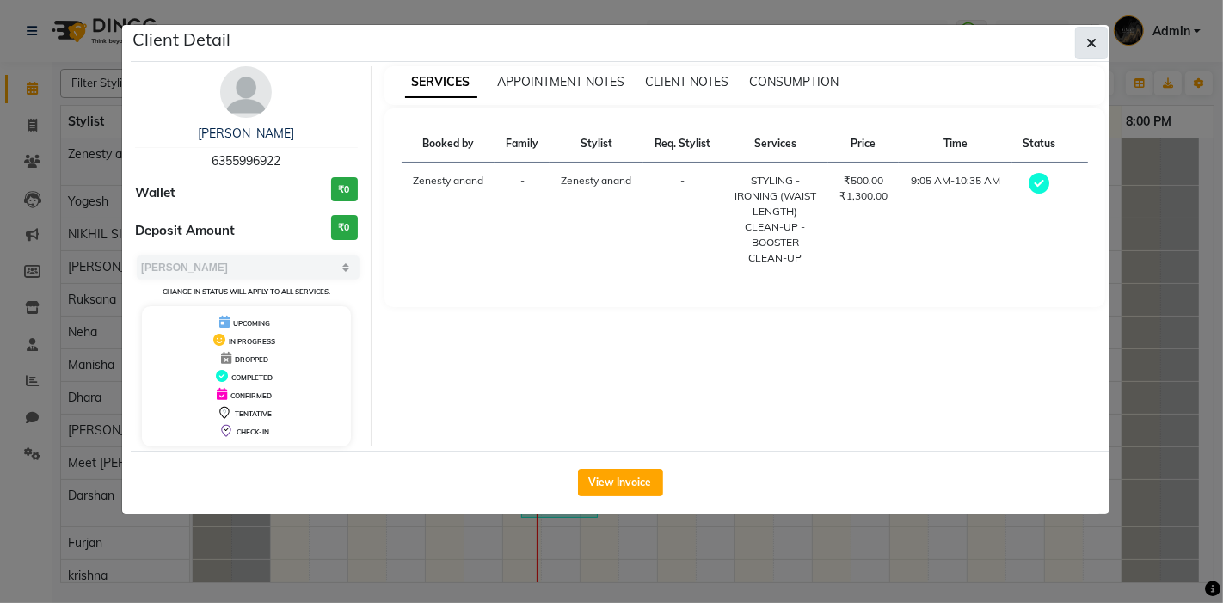
click at [1093, 50] on span "button" at bounding box center [1091, 42] width 10 height 17
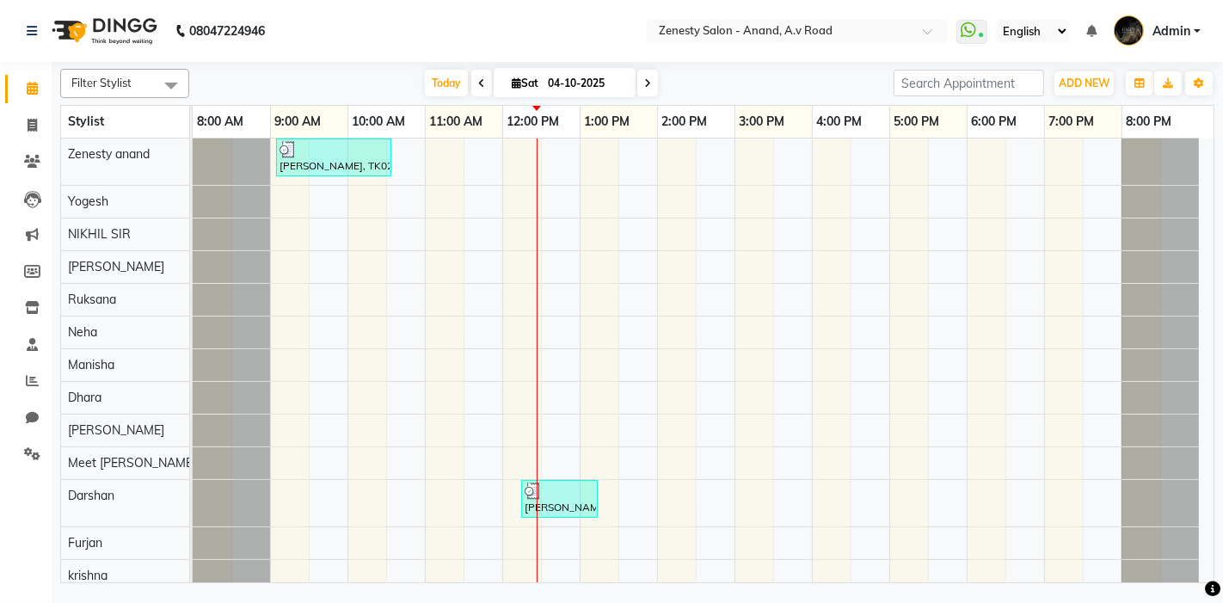
click at [569, 493] on div at bounding box center [559, 490] width 70 height 17
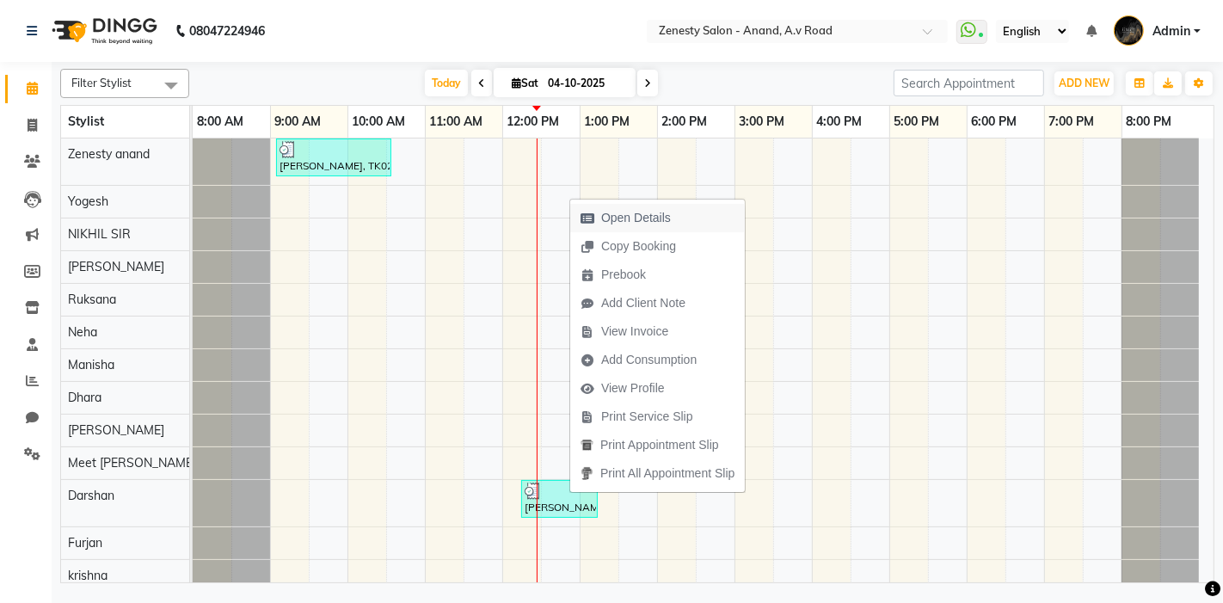
click at [647, 225] on span "Open Details" at bounding box center [636, 218] width 70 height 18
select select "3"
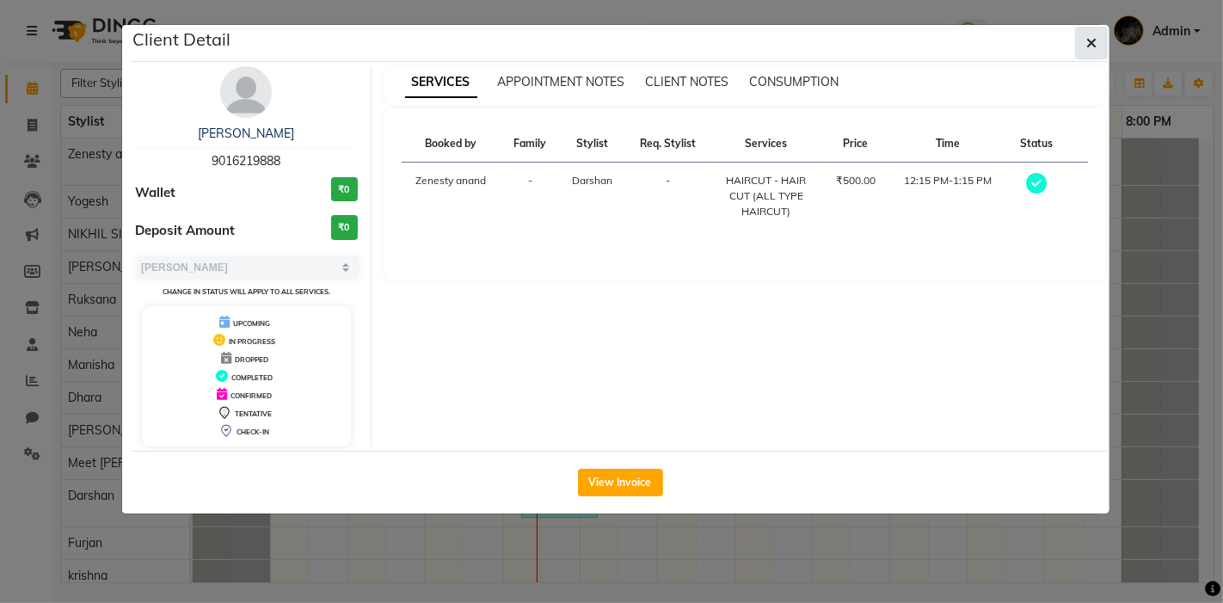
click at [1090, 51] on button "button" at bounding box center [1091, 43] width 33 height 33
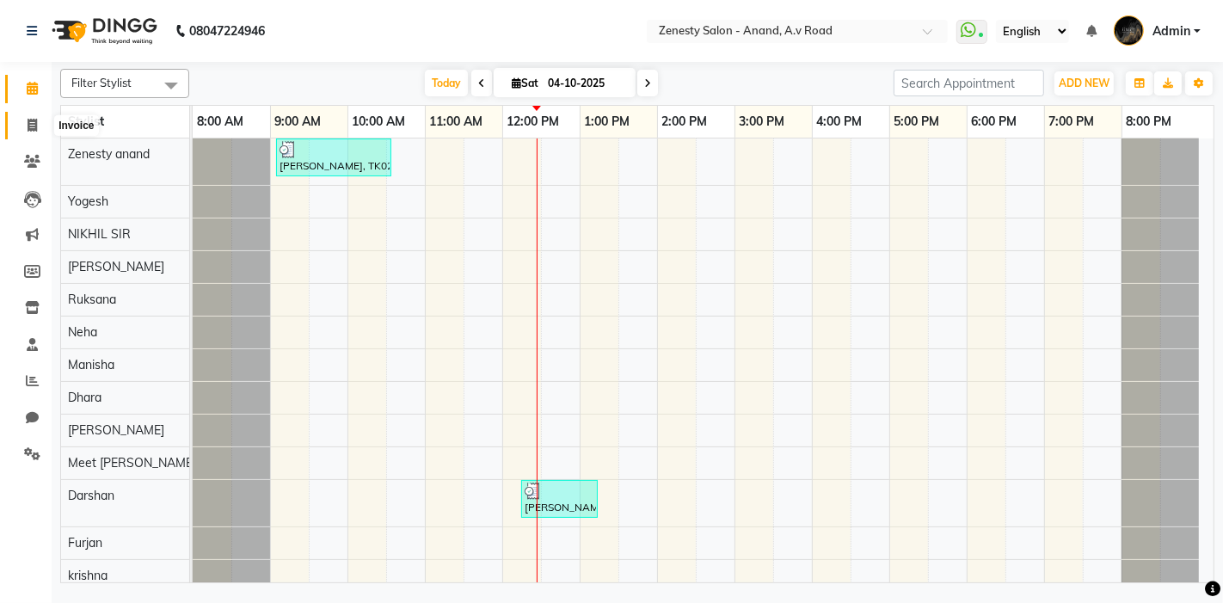
click at [21, 119] on span at bounding box center [32, 126] width 30 height 20
select select "service"
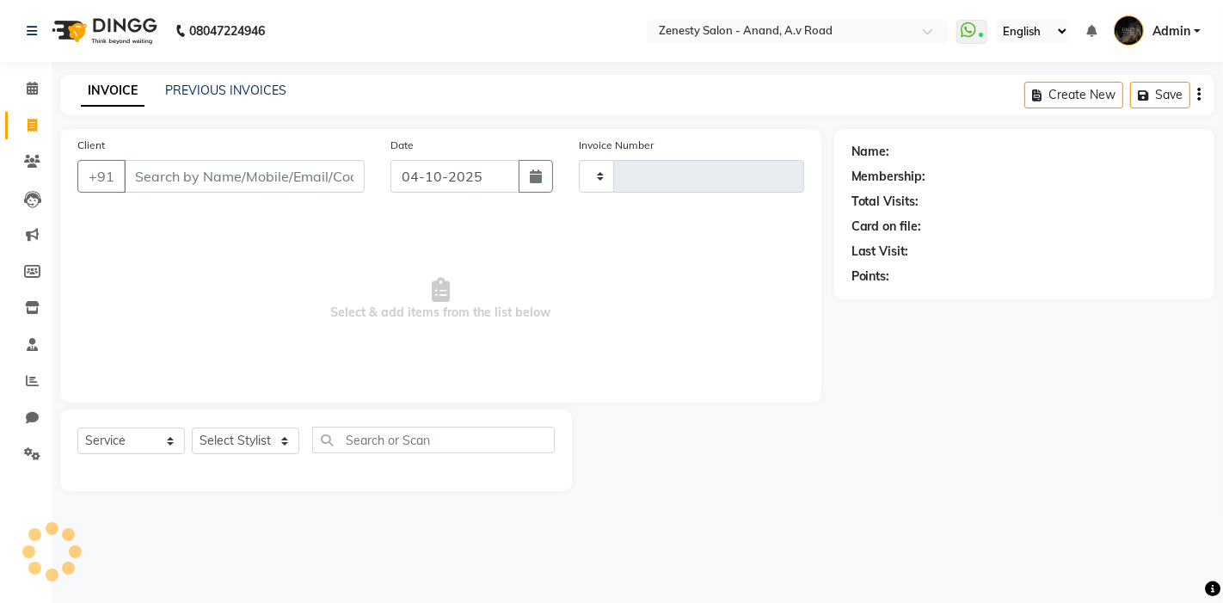
type input "1274"
select select "6693"
click at [248, 101] on div "INVOICE PREVIOUS INVOICES" at bounding box center [183, 92] width 247 height 20
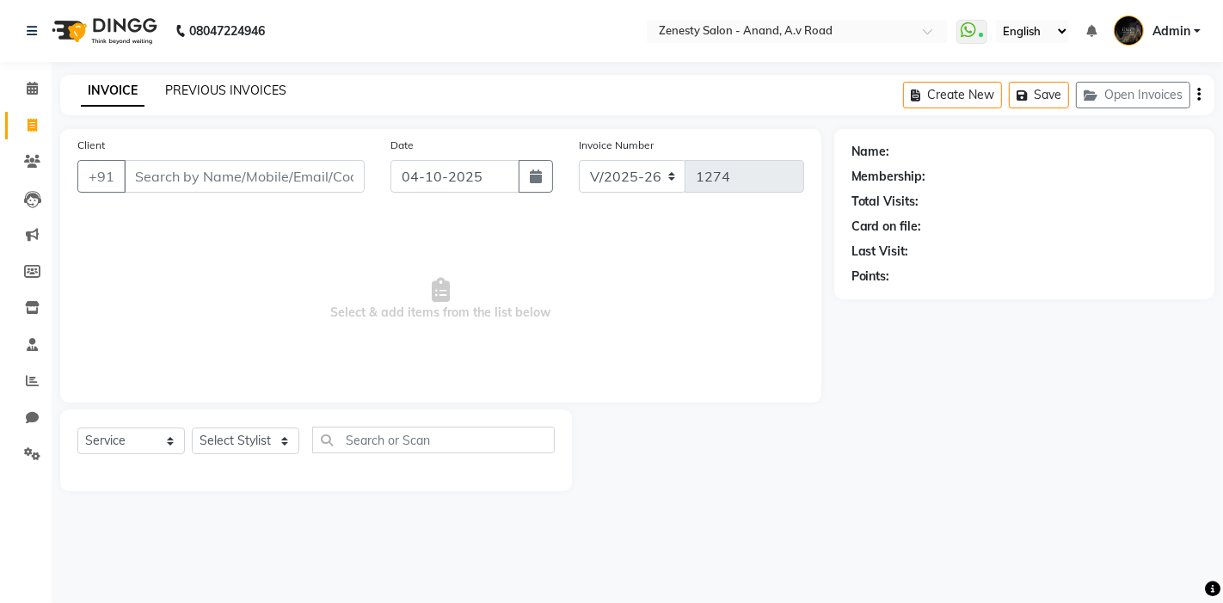
click at [241, 87] on link "PREVIOUS INVOICES" at bounding box center [225, 90] width 121 height 15
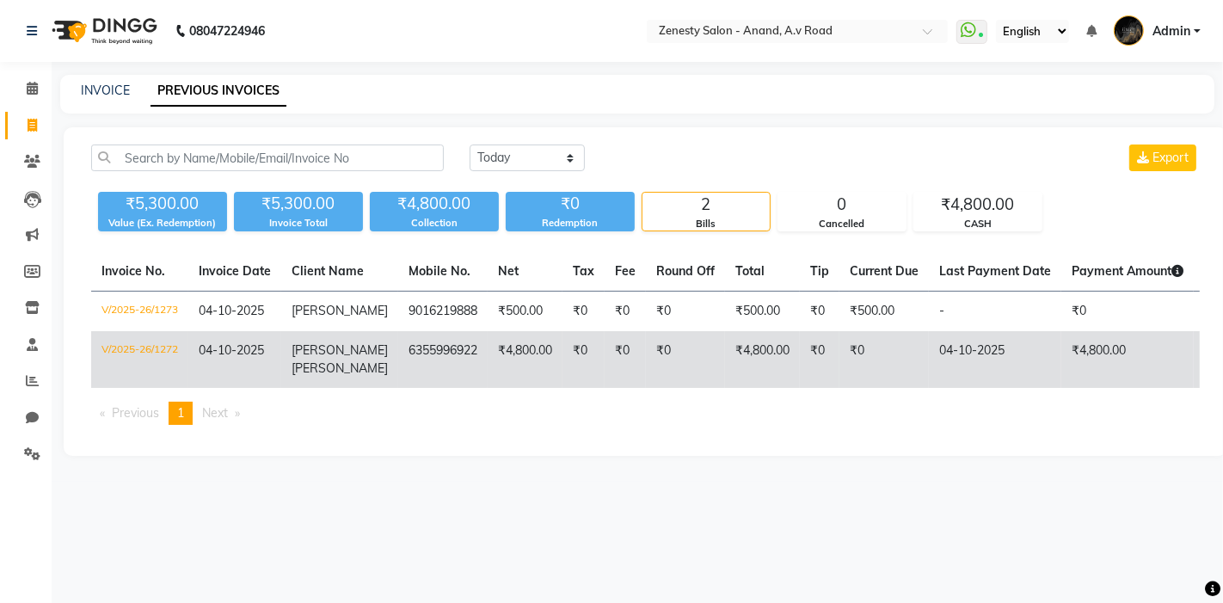
click at [447, 360] on td "6355996922" at bounding box center [442, 359] width 89 height 57
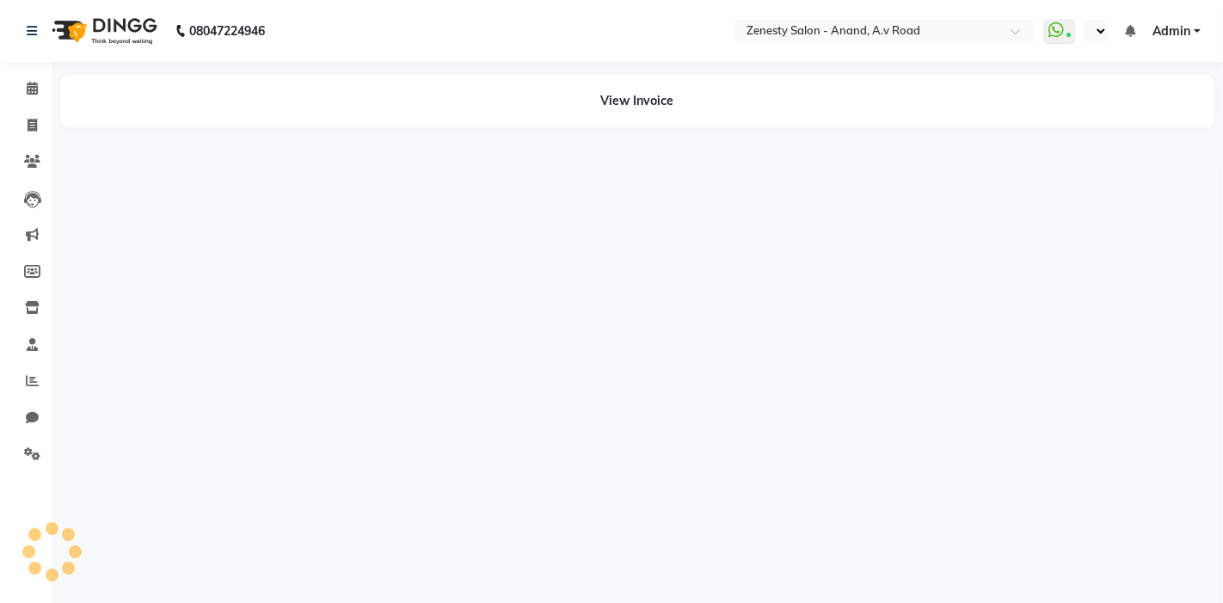
select select "en"
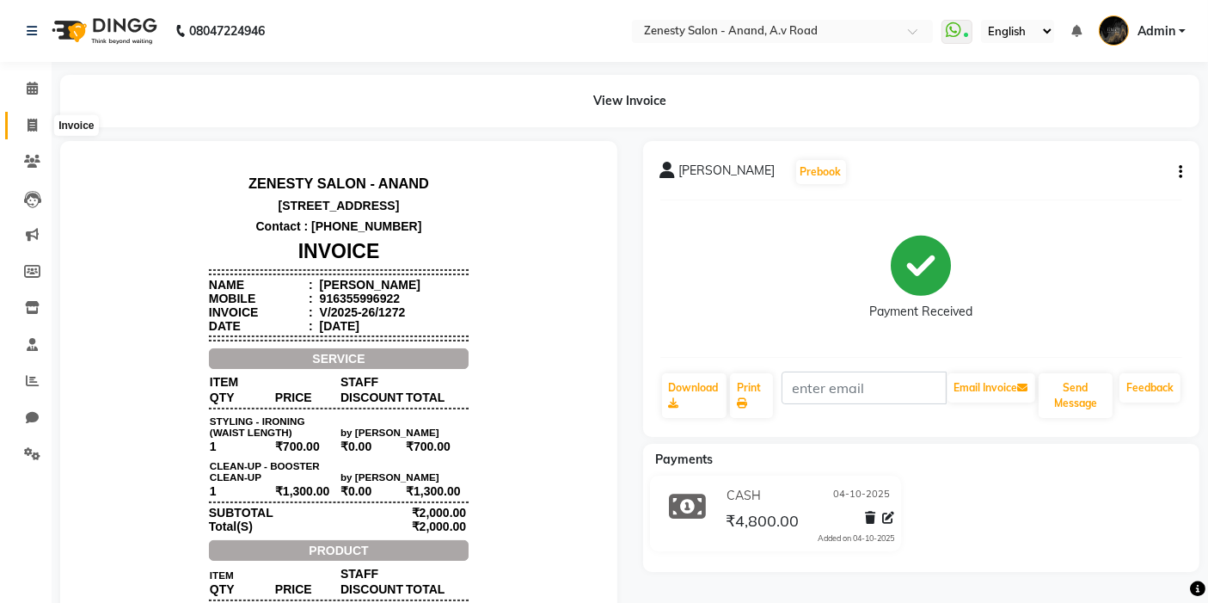
click at [34, 120] on icon at bounding box center [32, 125] width 9 height 13
select select "6693"
select select "service"
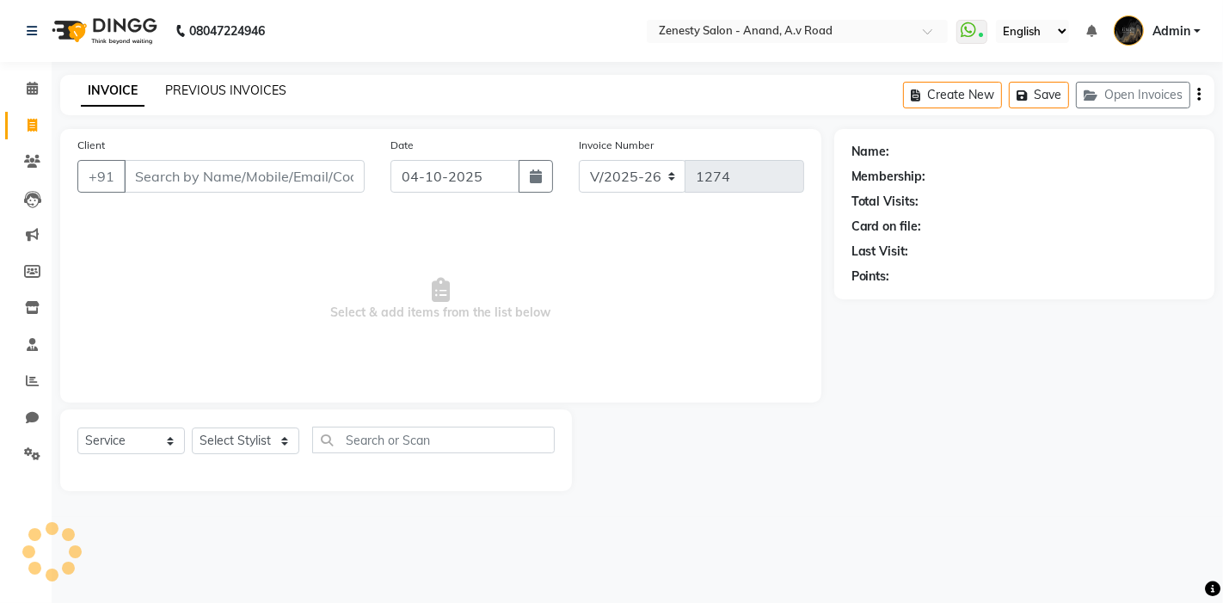
click at [184, 84] on link "PREVIOUS INVOICES" at bounding box center [225, 90] width 121 height 15
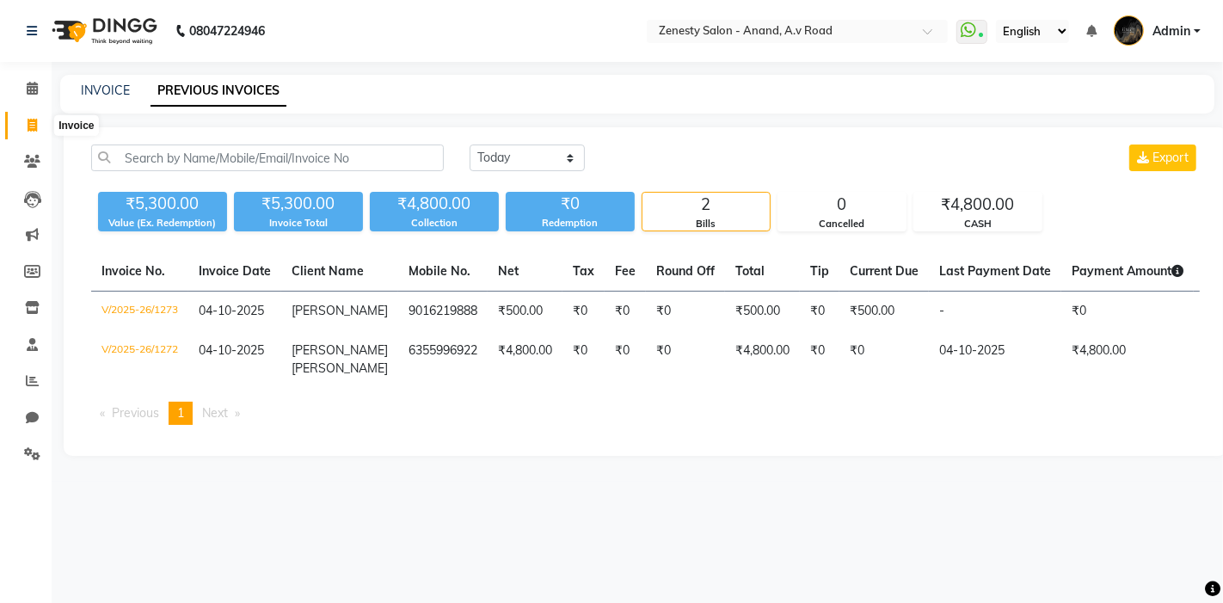
click at [21, 132] on span at bounding box center [32, 126] width 30 height 20
select select "service"
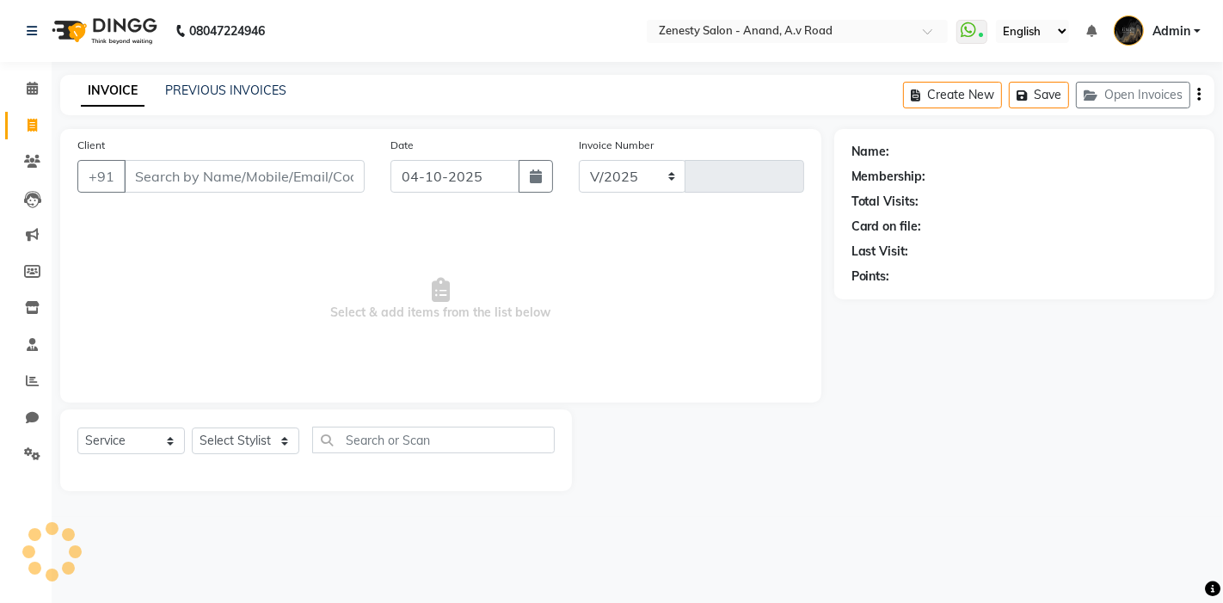
select select "6693"
type input "1274"
click at [179, 82] on div "PREVIOUS INVOICES" at bounding box center [225, 91] width 121 height 18
click at [176, 95] on link "PREVIOUS INVOICES" at bounding box center [225, 90] width 121 height 15
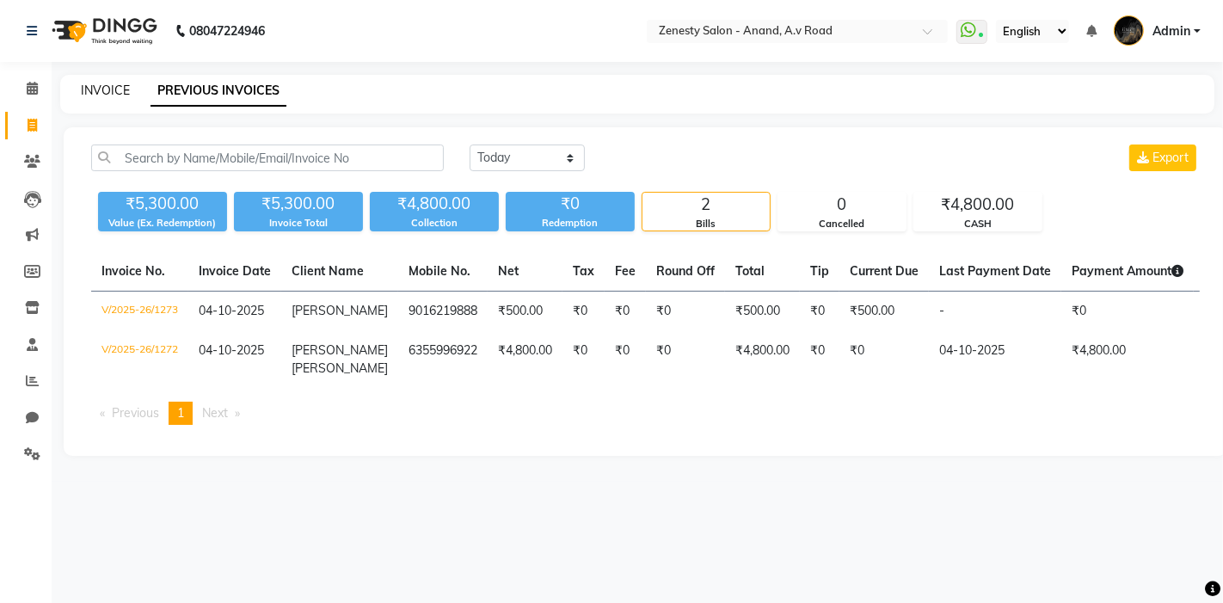
click at [121, 94] on link "INVOICE" at bounding box center [105, 90] width 49 height 15
select select "service"
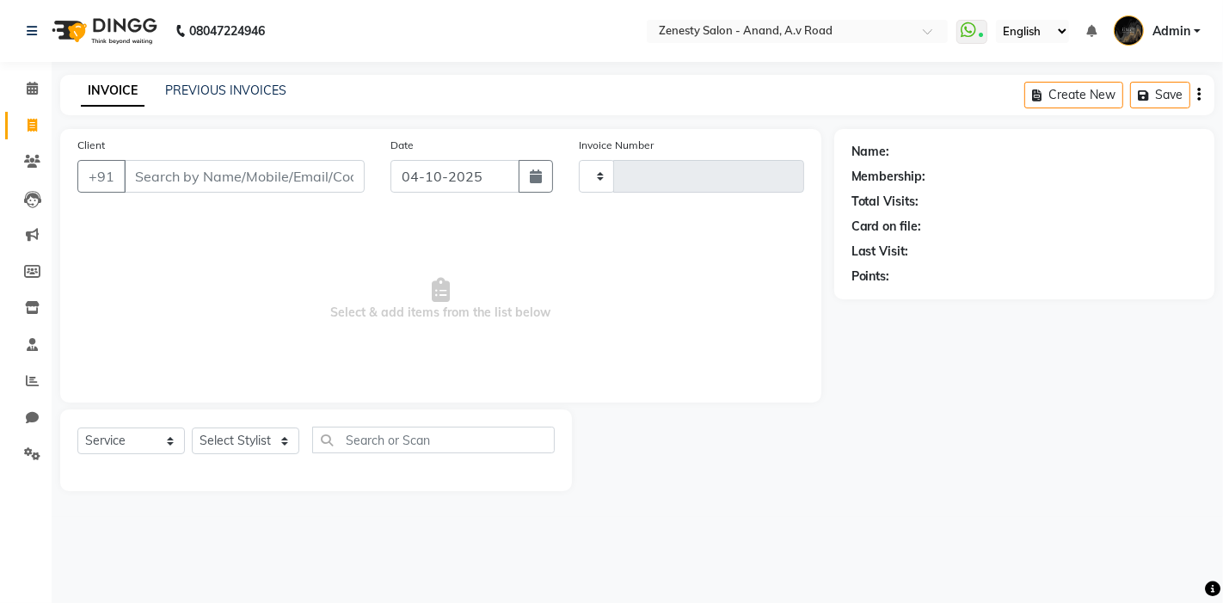
type input "1274"
select select "6693"
click at [174, 84] on link "PREVIOUS INVOICES" at bounding box center [225, 90] width 121 height 15
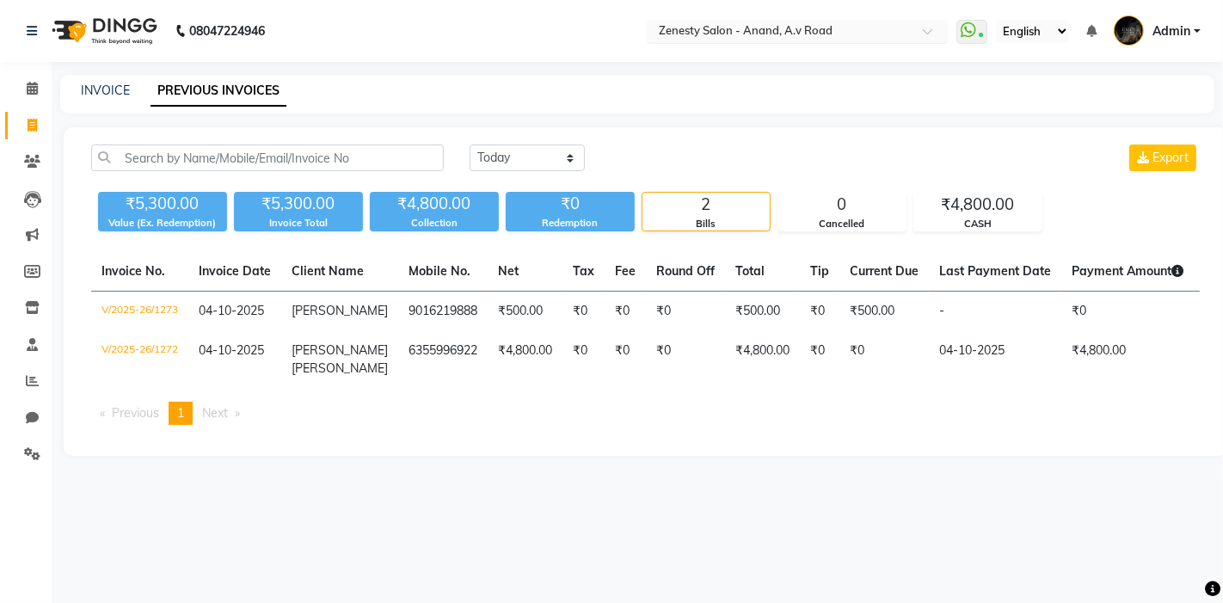
click at [823, 32] on input "text" at bounding box center [779, 32] width 249 height 17
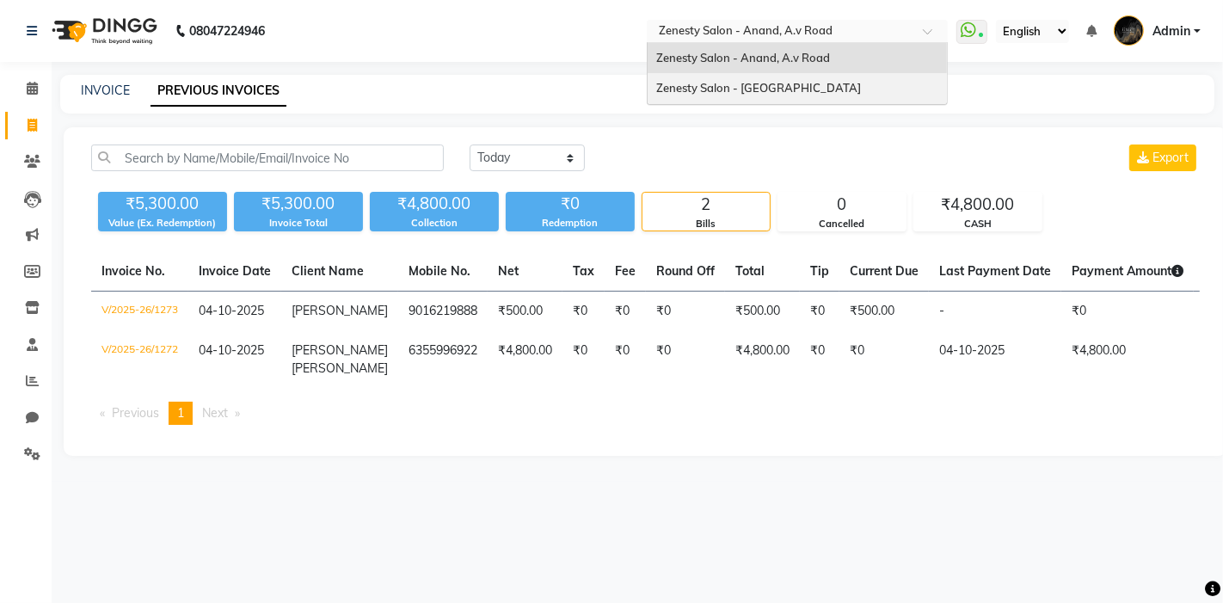
click at [757, 75] on div "Zenesty Salon - [GEOGRAPHIC_DATA]" at bounding box center [796, 88] width 299 height 31
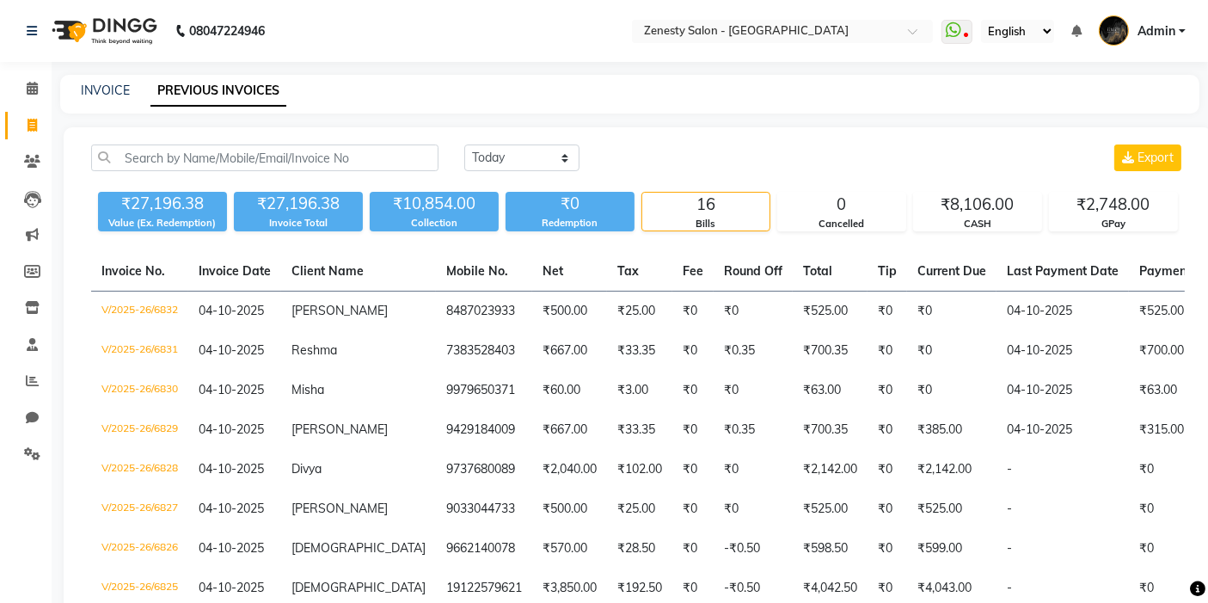
click at [221, 96] on link "PREVIOUS INVOICES" at bounding box center [218, 91] width 136 height 31
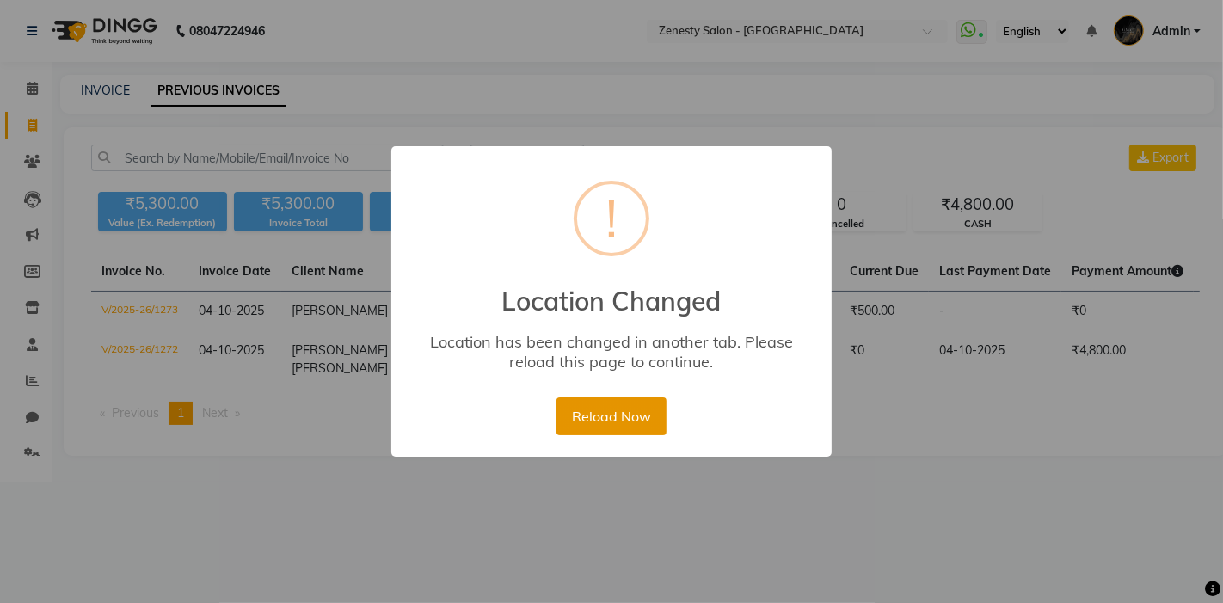
click at [621, 428] on button "Reload Now" at bounding box center [610, 416] width 109 height 38
